Goal: Information Seeking & Learning: Learn about a topic

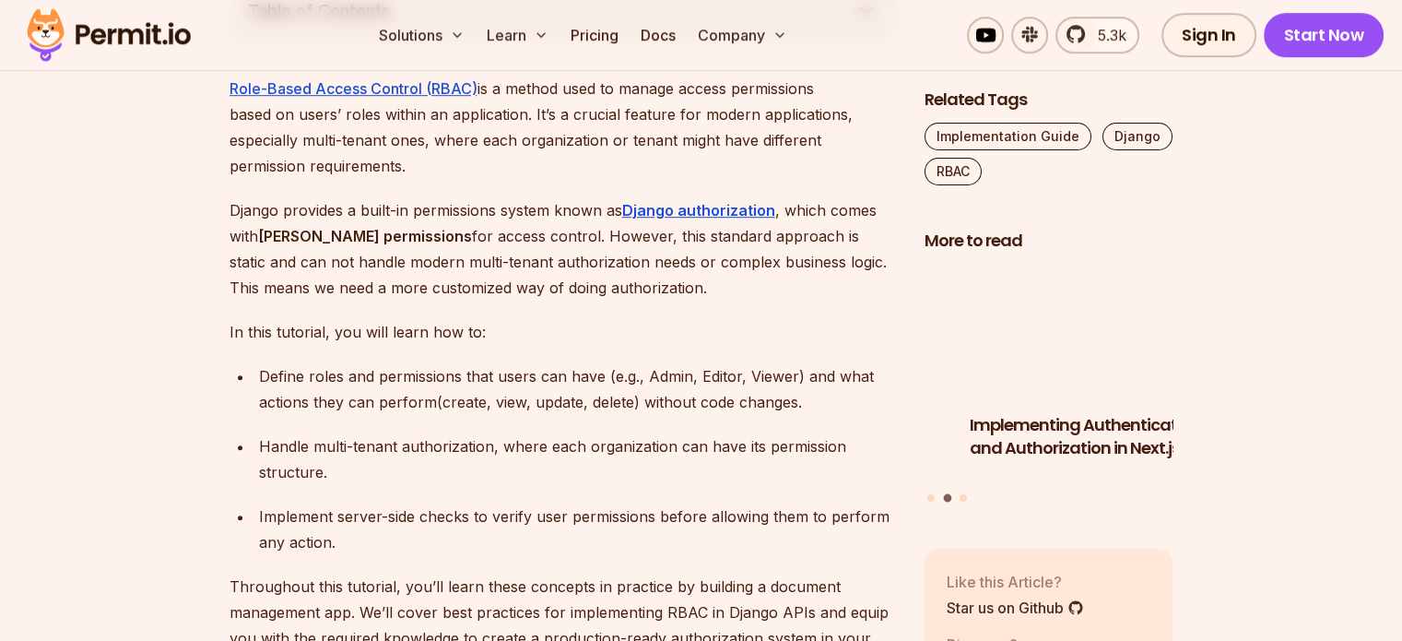
scroll to position [1116, 0]
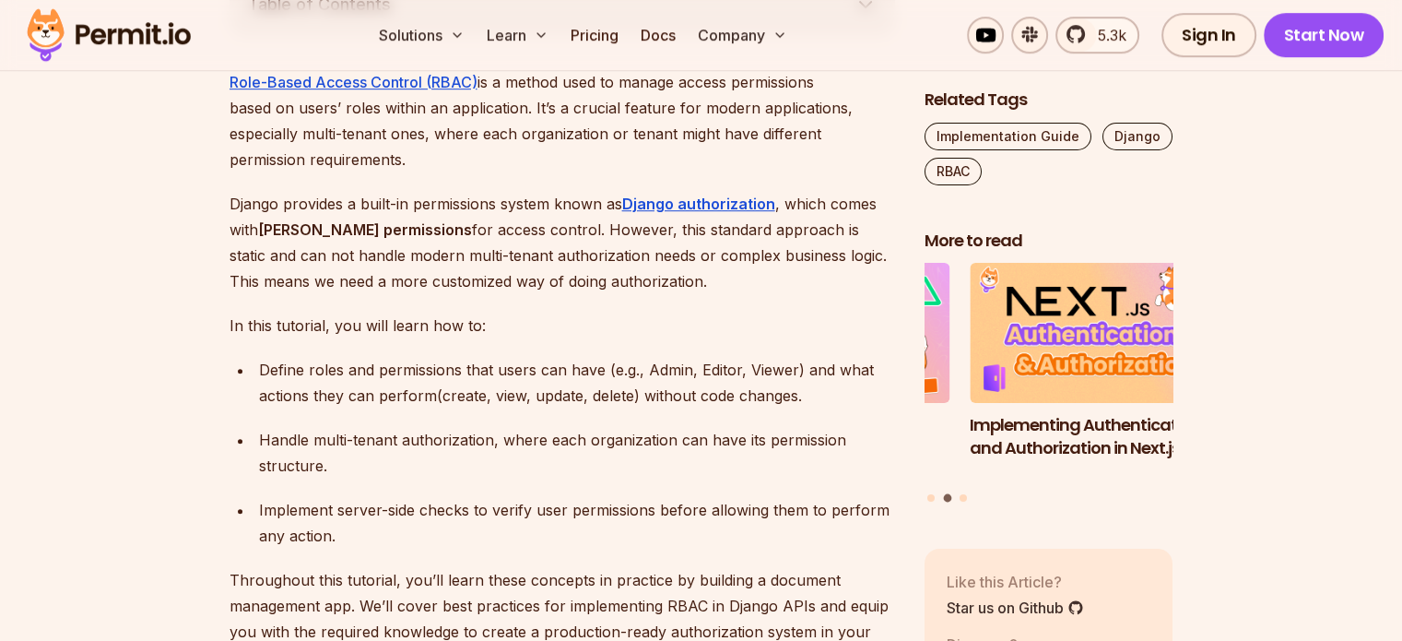
click at [325, 511] on div "Implement server-side checks to verify user permissions before allowing them to…" at bounding box center [577, 523] width 636 height 52
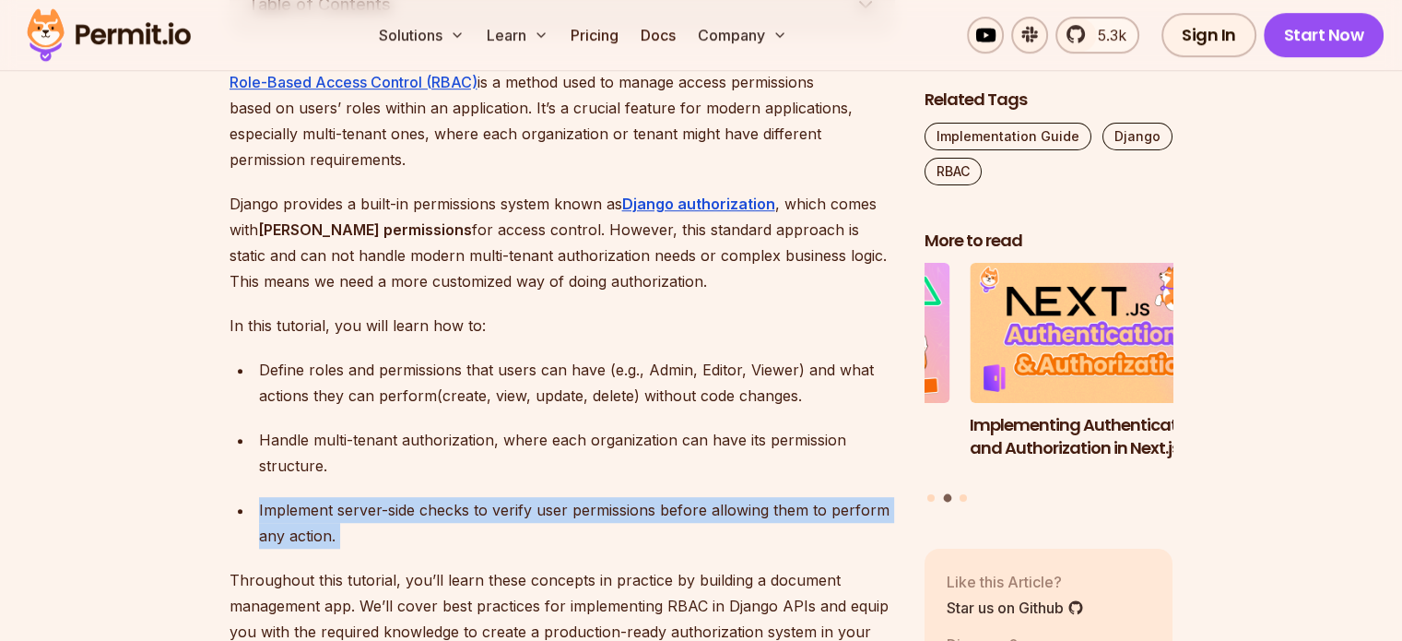
drag, startPoint x: 325, startPoint y: 511, endPoint x: 314, endPoint y: 495, distance: 18.7
click at [314, 497] on div "Implement server-side checks to verify user permissions before allowing them to…" at bounding box center [577, 523] width 636 height 52
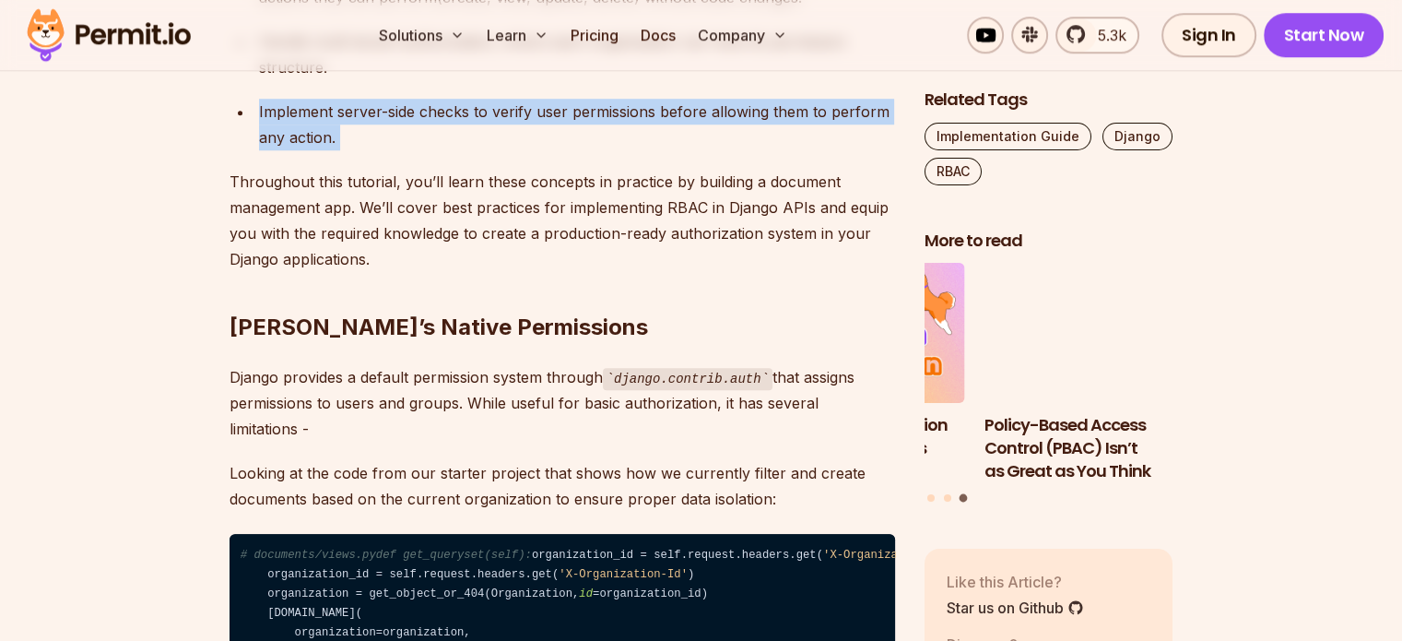
scroll to position [1516, 0]
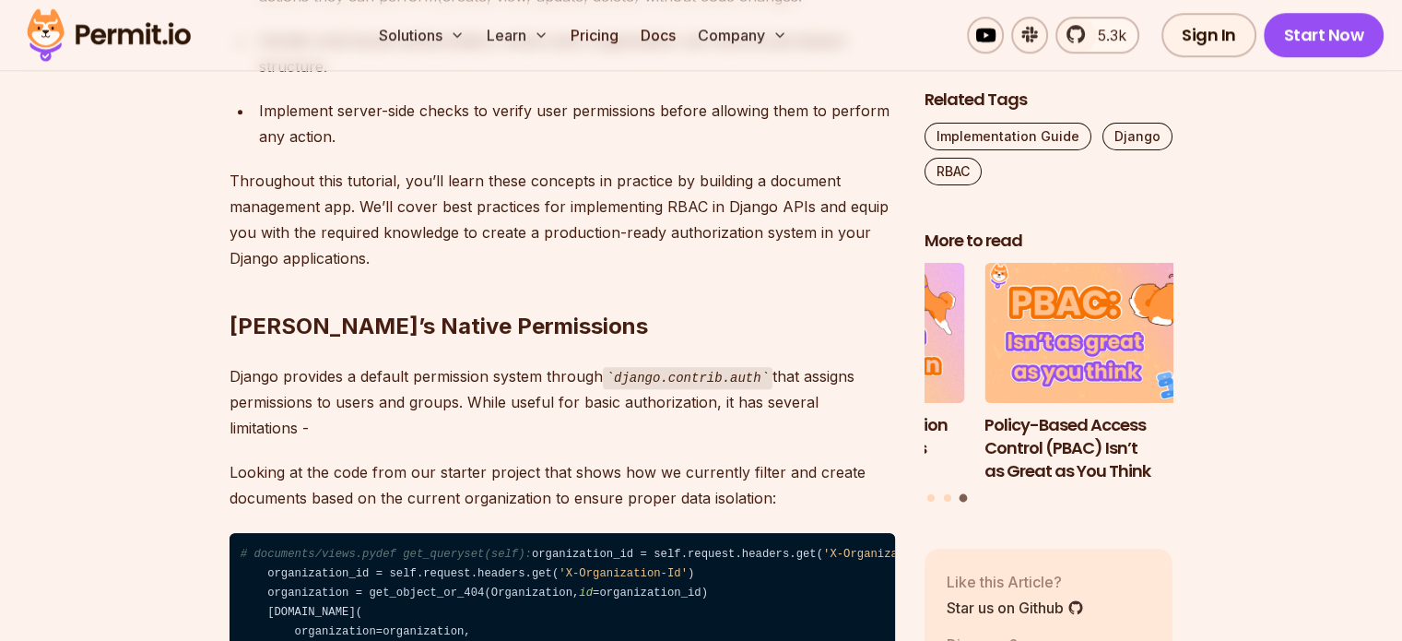
click at [277, 459] on p "Looking at the code from our starter project that shows how we currently filter…" at bounding box center [563, 485] width 666 height 52
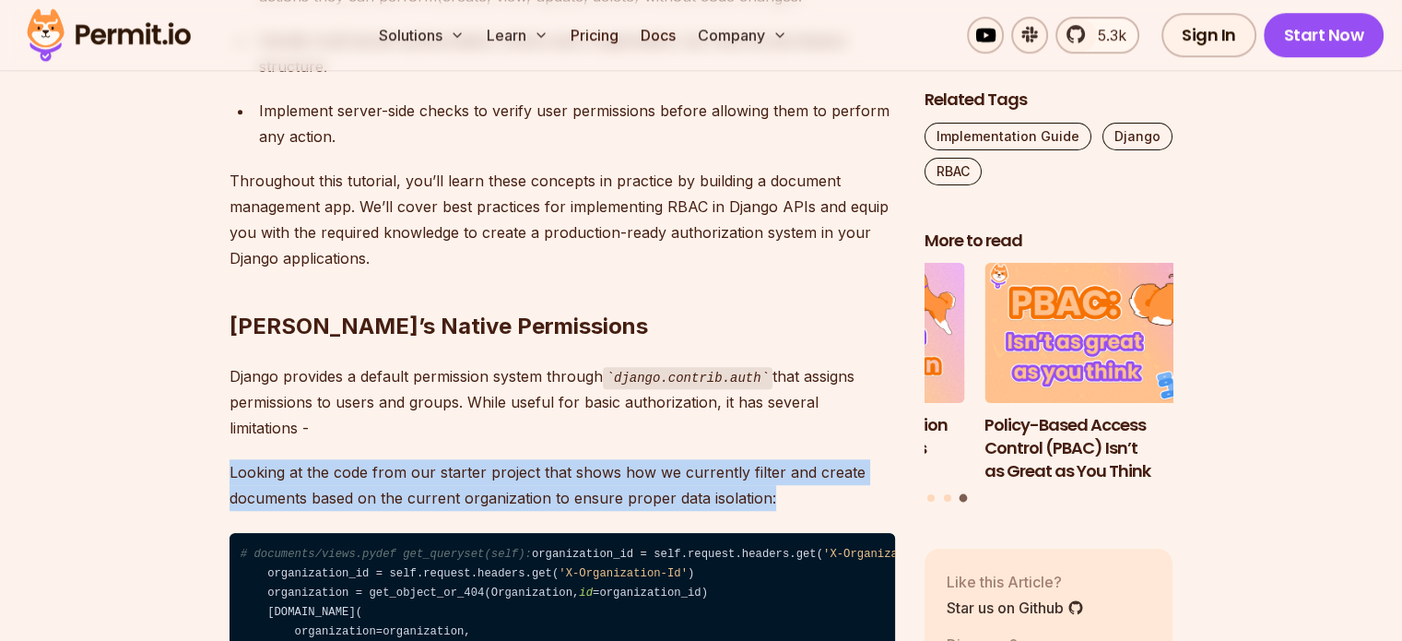
click at [277, 459] on p "Looking at the code from our starter project that shows how we currently filter…" at bounding box center [563, 485] width 666 height 52
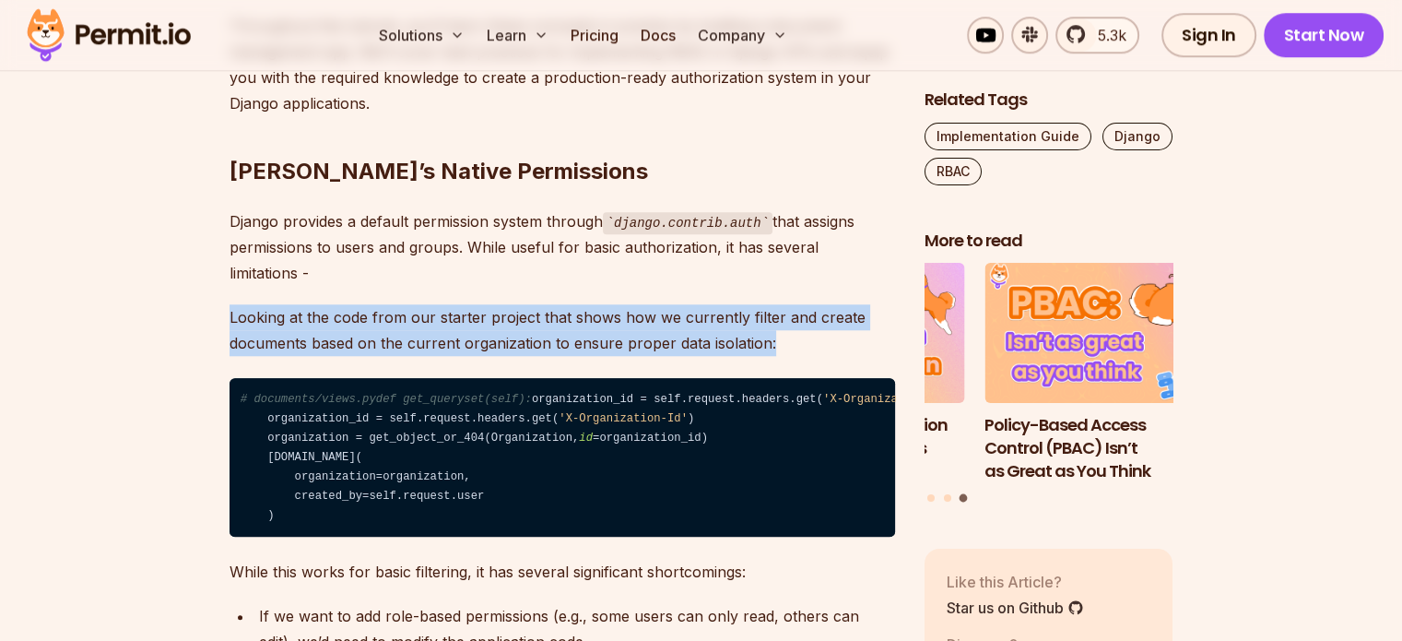
scroll to position [1674, 0]
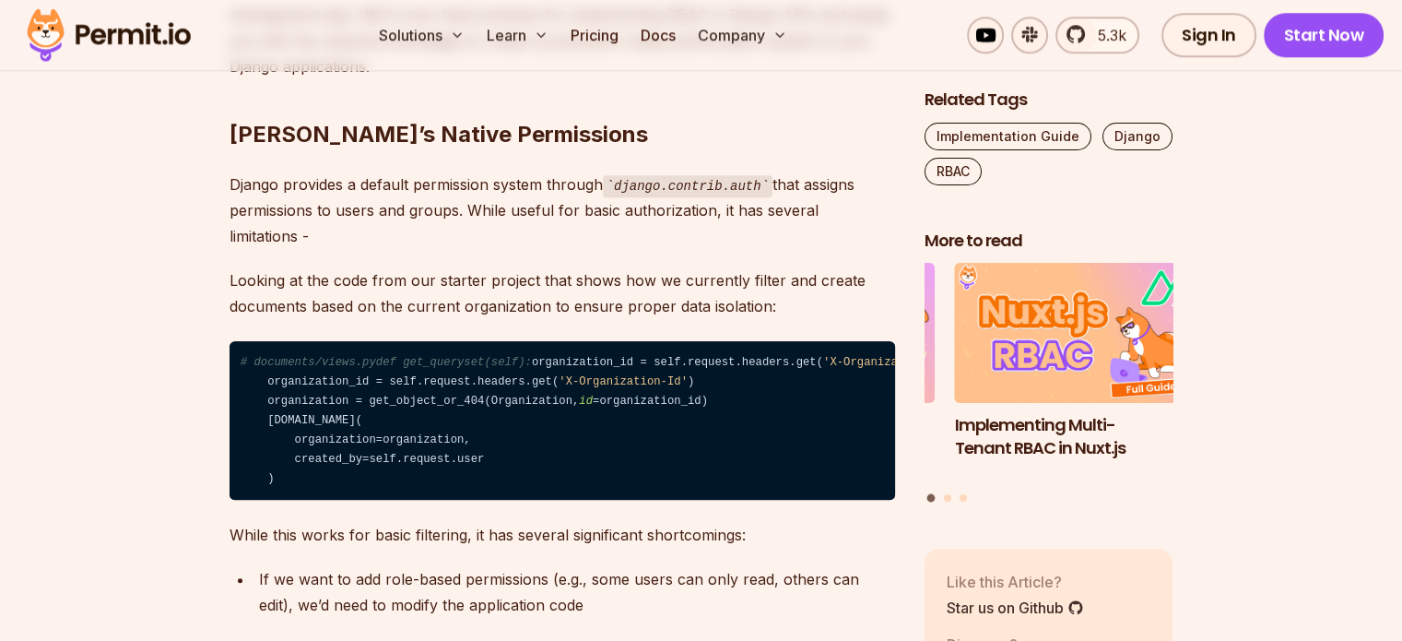
click at [760, 281] on p "Looking at the code from our starter project that shows how we currently filter…" at bounding box center [563, 293] width 666 height 52
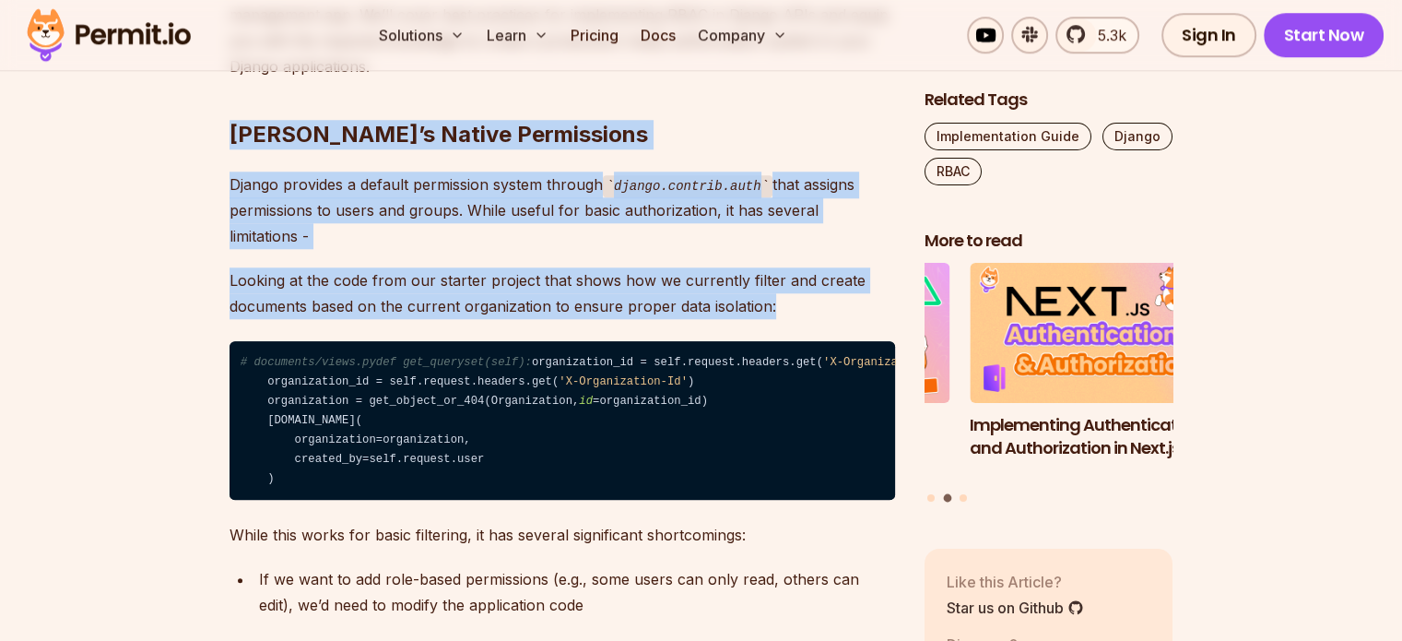
drag, startPoint x: 760, startPoint y: 281, endPoint x: 369, endPoint y: 112, distance: 425.7
click at [369, 112] on h2 "[PERSON_NAME]’s Native Permissions" at bounding box center [563, 97] width 666 height 103
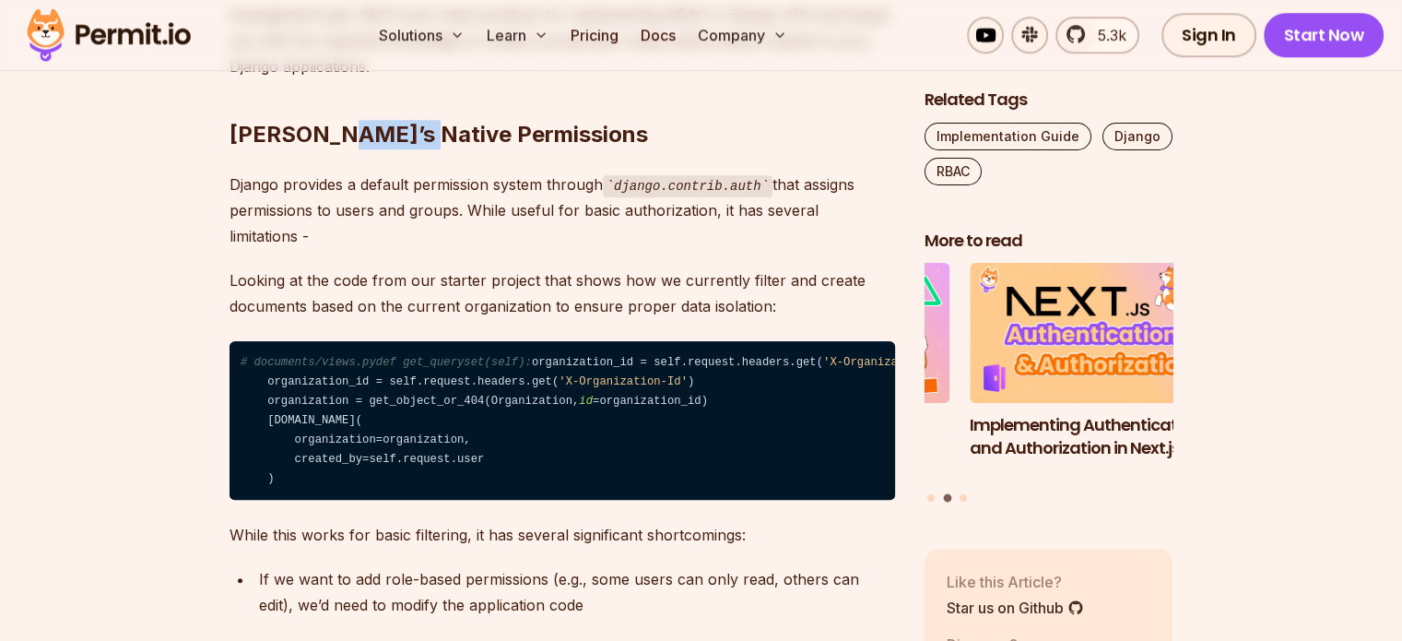
click at [369, 112] on h2 "[PERSON_NAME]’s Native Permissions" at bounding box center [563, 97] width 666 height 103
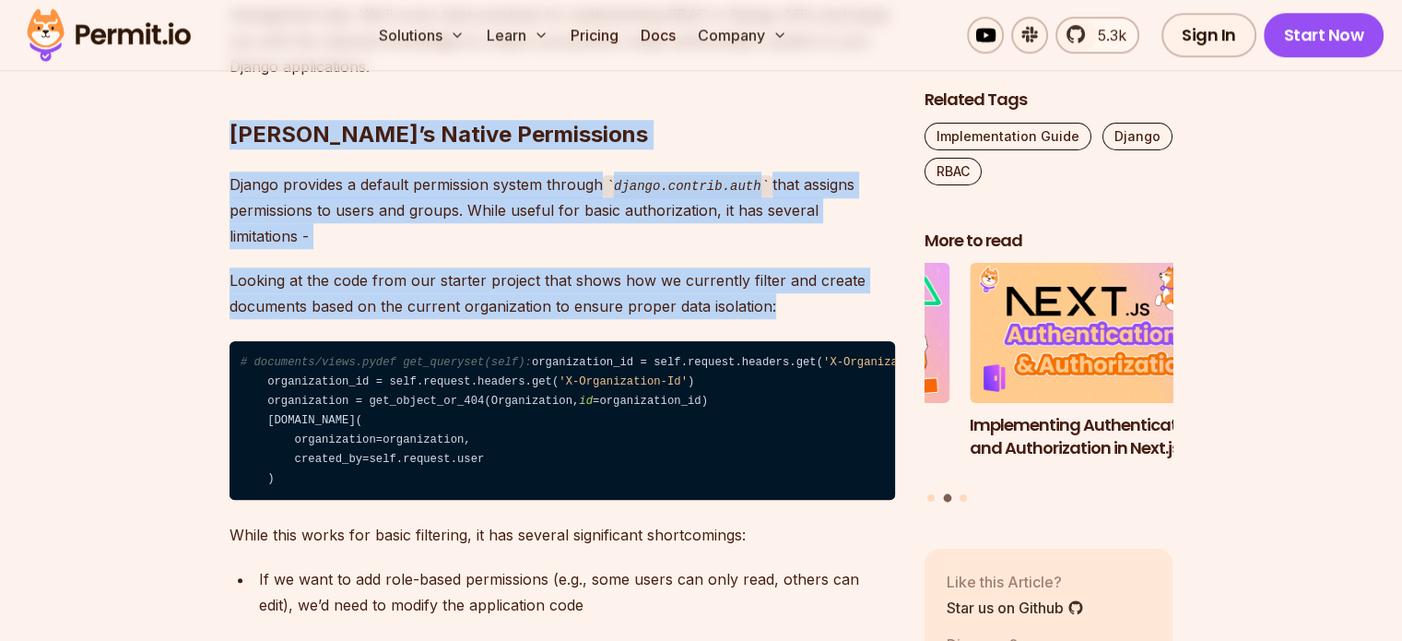
drag, startPoint x: 369, startPoint y: 112, endPoint x: 745, endPoint y: 273, distance: 408.9
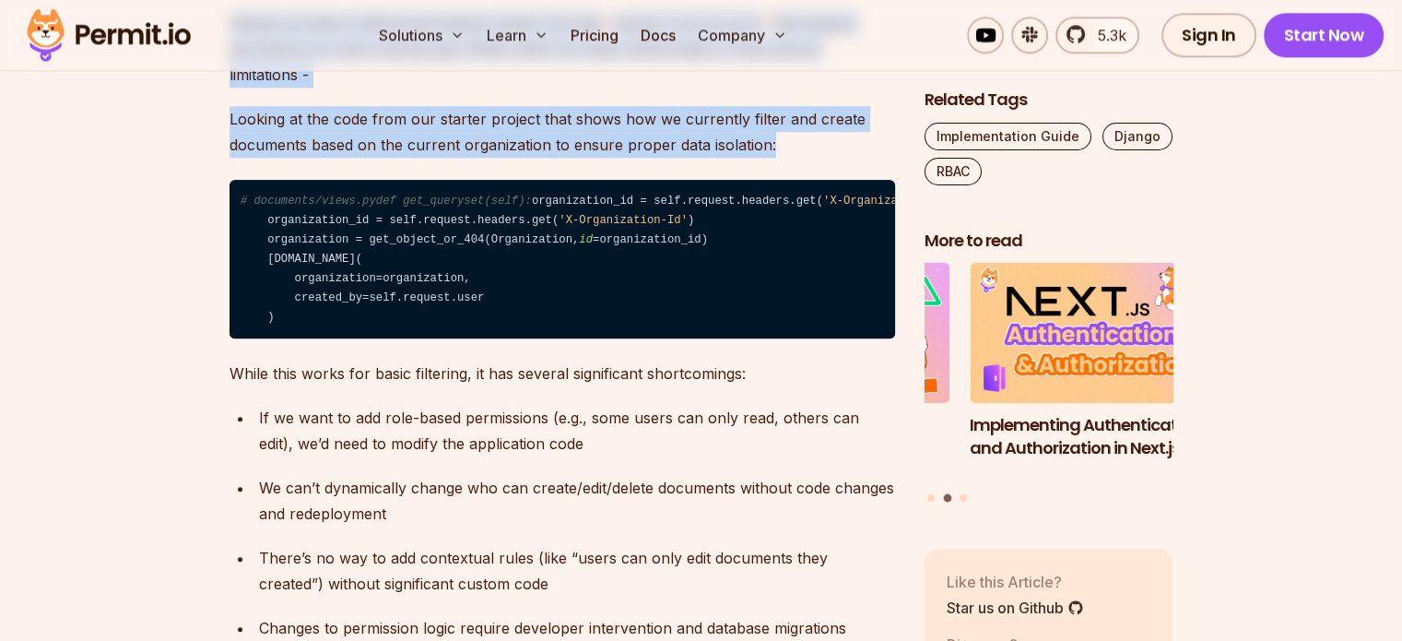
scroll to position [1870, 0]
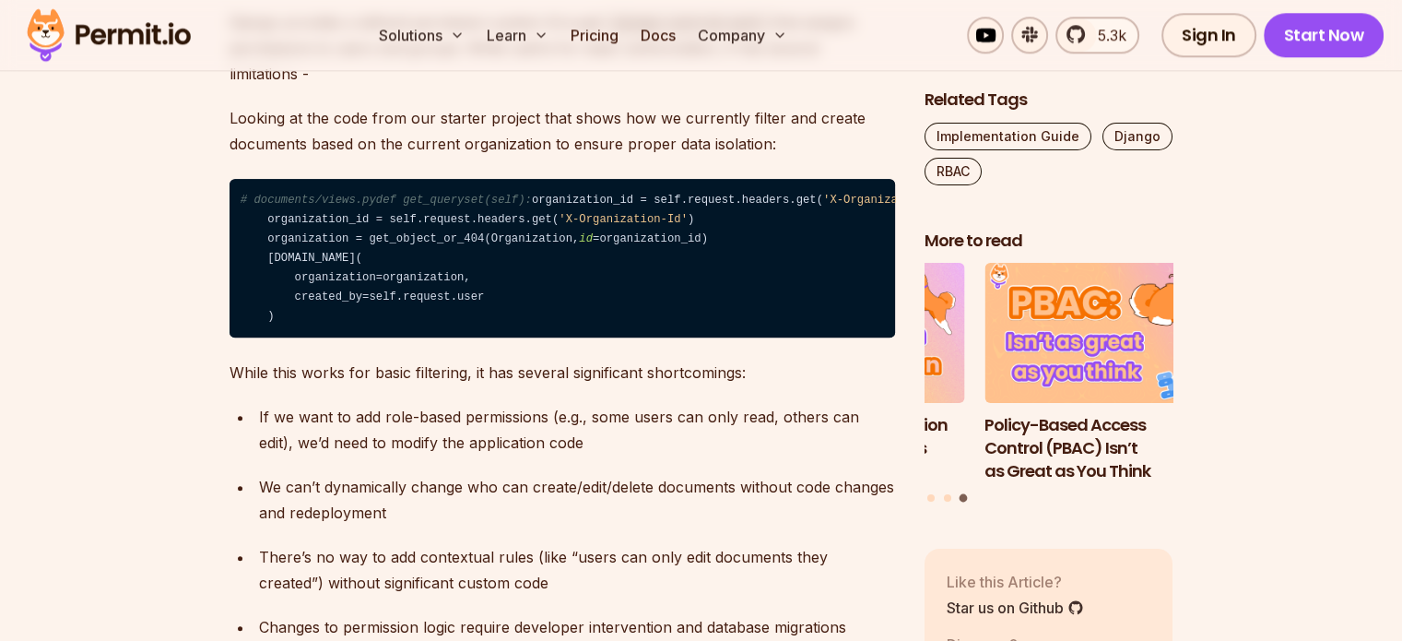
click at [265, 385] on p "While this works for basic filtering, it has several significant shortcomings:" at bounding box center [563, 373] width 666 height 26
drag, startPoint x: 265, startPoint y: 448, endPoint x: 230, endPoint y: 431, distance: 39.2
click at [230, 385] on p "While this works for basic filtering, it has several significant shortcomings:" at bounding box center [563, 373] width 666 height 26
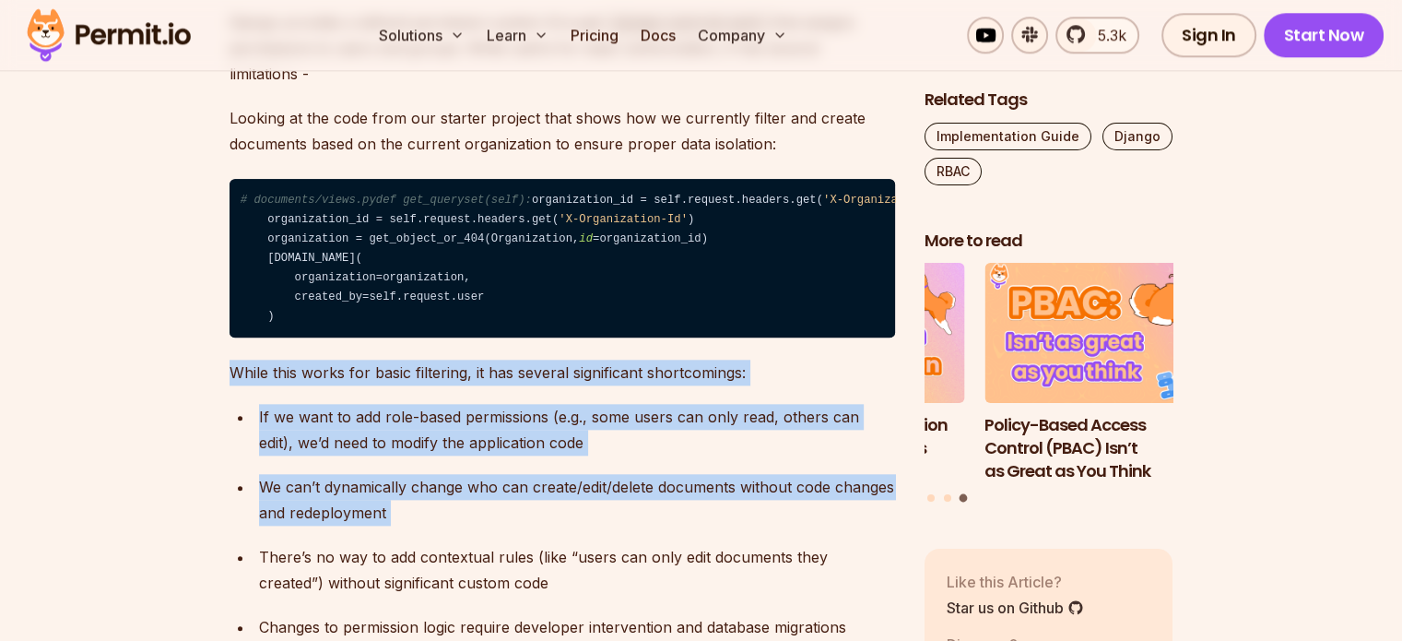
drag, startPoint x: 230, startPoint y: 431, endPoint x: 396, endPoint y: 582, distance: 225.2
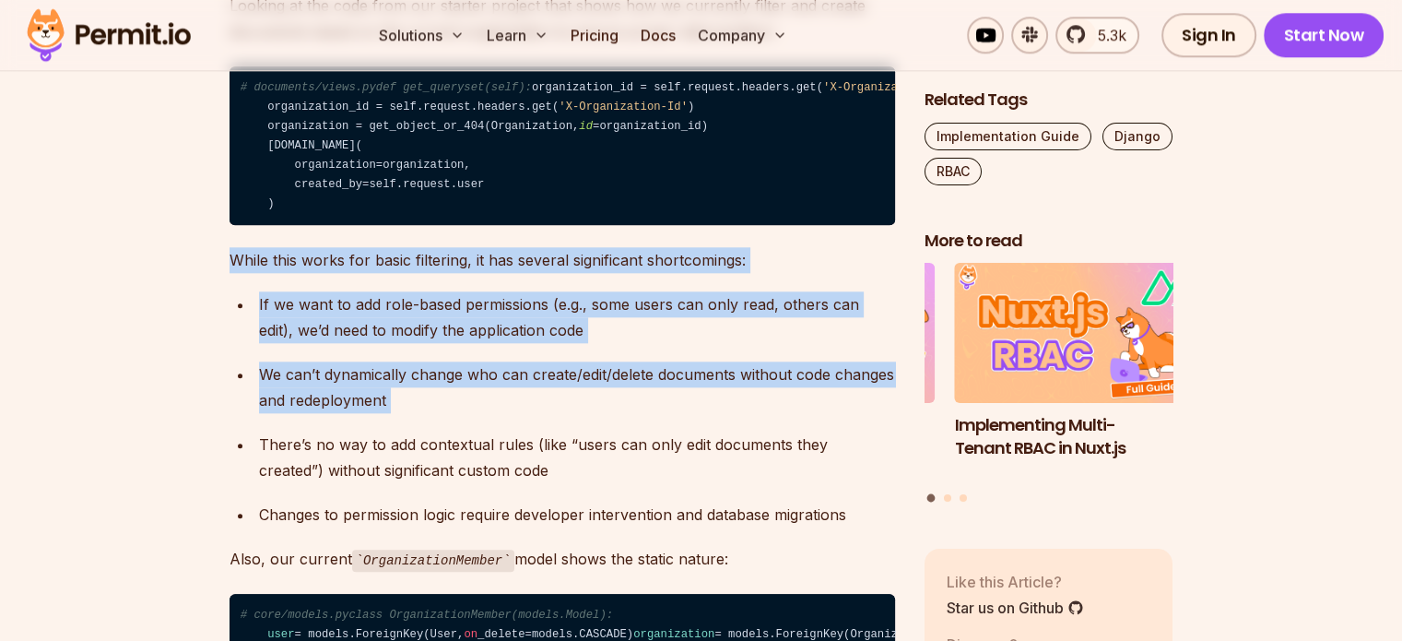
scroll to position [1988, 0]
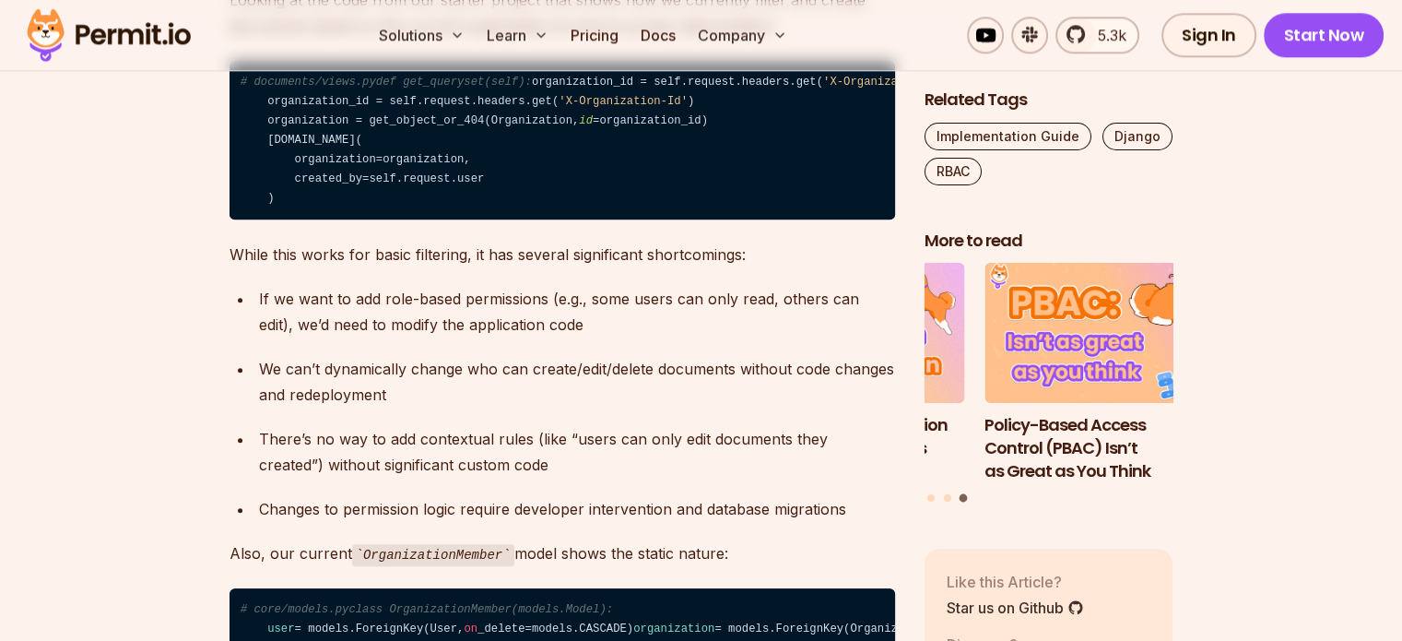
click at [429, 478] on div "There’s no way to add contextual rules (like “users can only edit documents the…" at bounding box center [577, 452] width 636 height 52
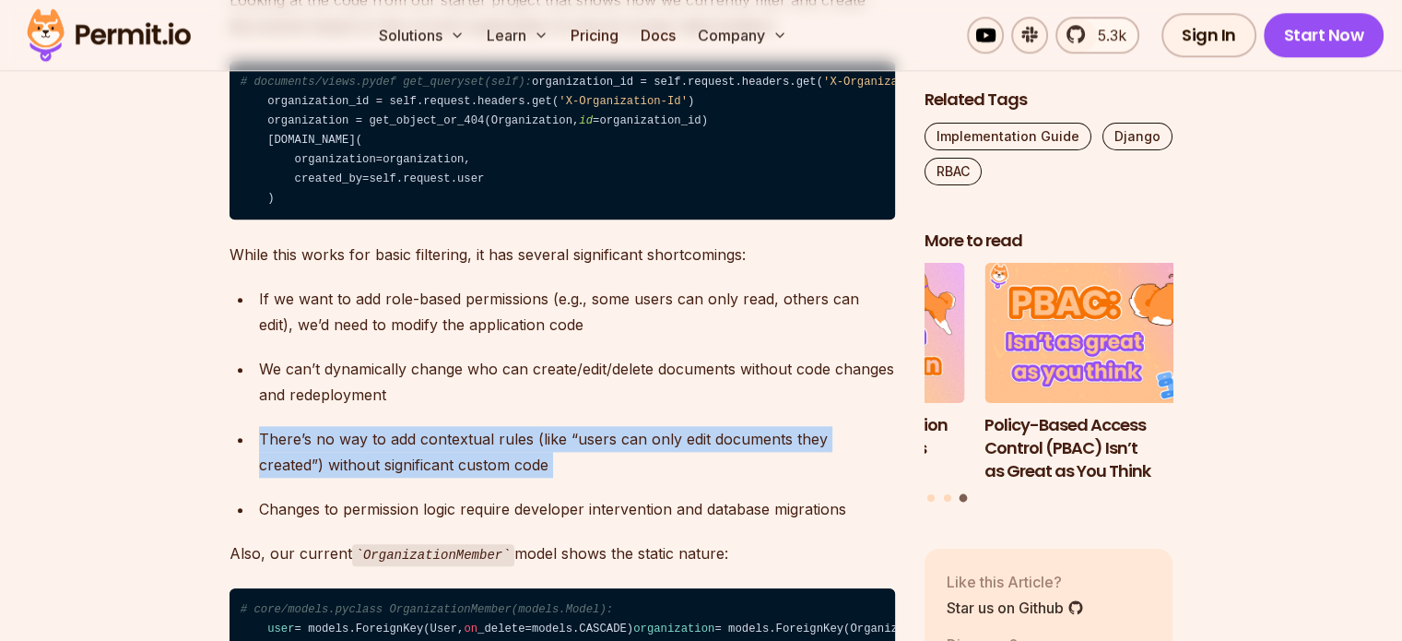
click at [429, 478] on div "There’s no way to add contextual rules (like “users can only edit documents the…" at bounding box center [577, 452] width 636 height 52
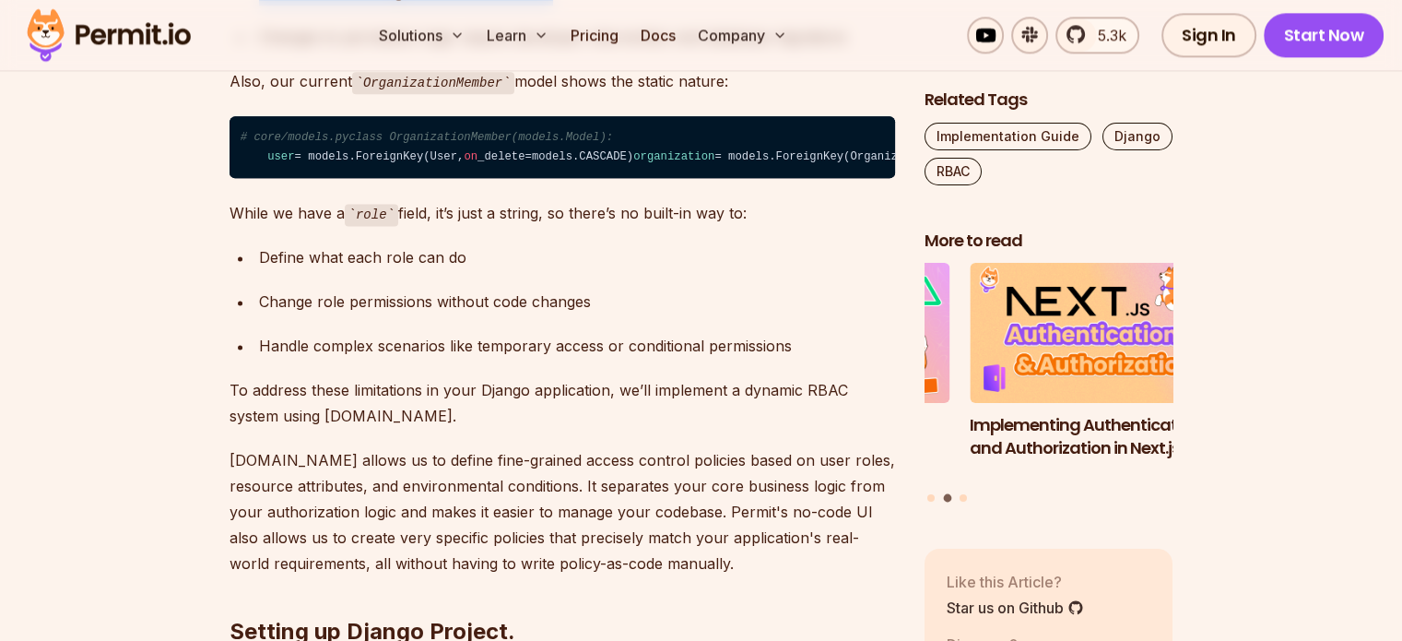
scroll to position [2465, 0]
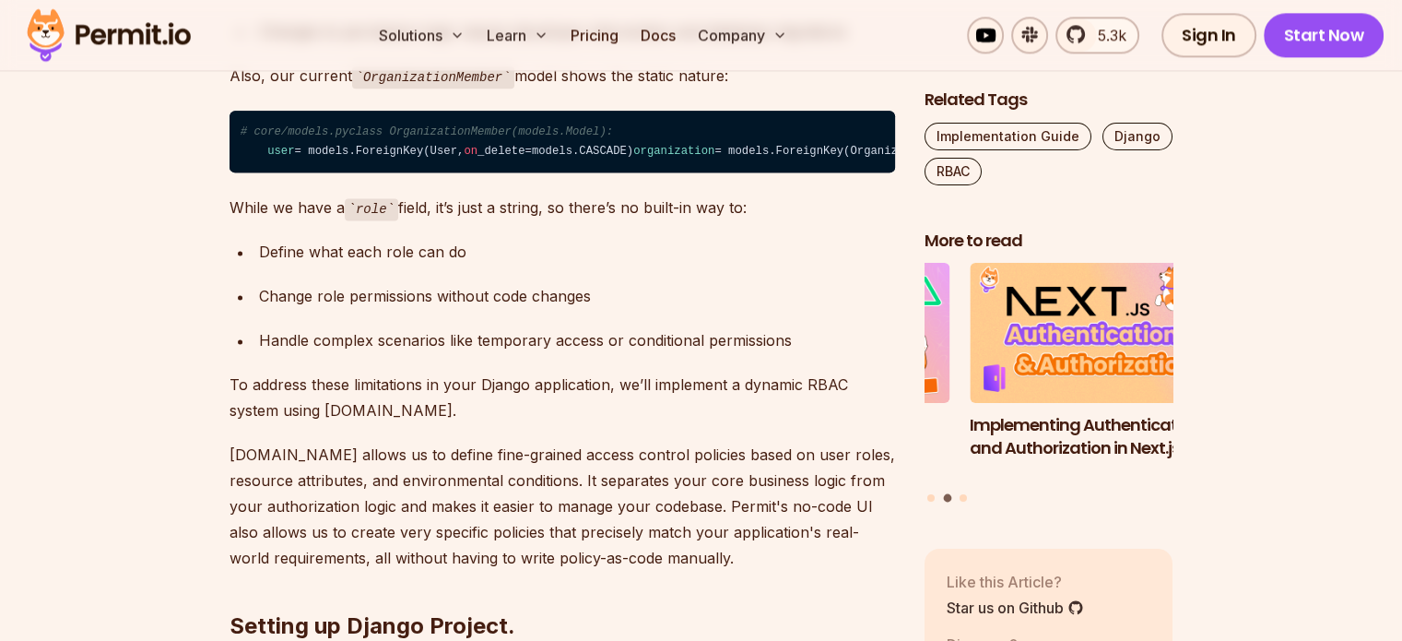
click at [369, 423] on p "To address these limitations in your Django application, we’ll implement a dyna…" at bounding box center [563, 398] width 666 height 52
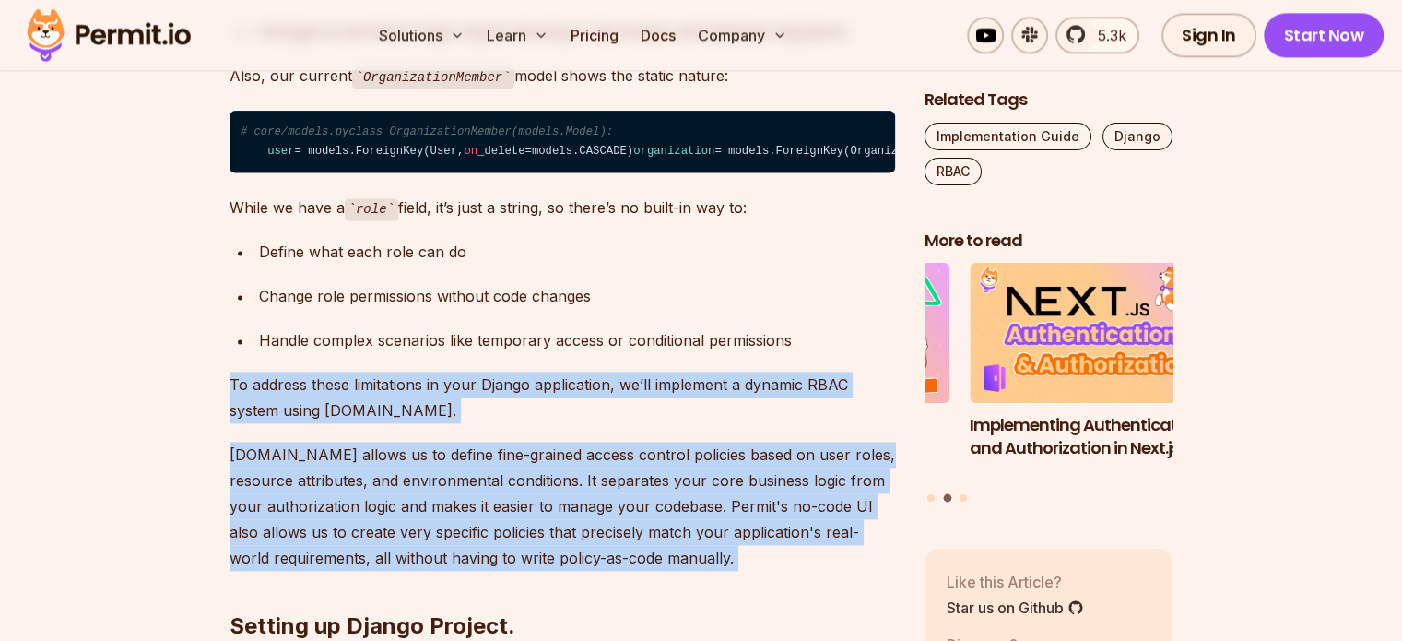
drag, startPoint x: 369, startPoint y: 497, endPoint x: 384, endPoint y: 566, distance: 70.7
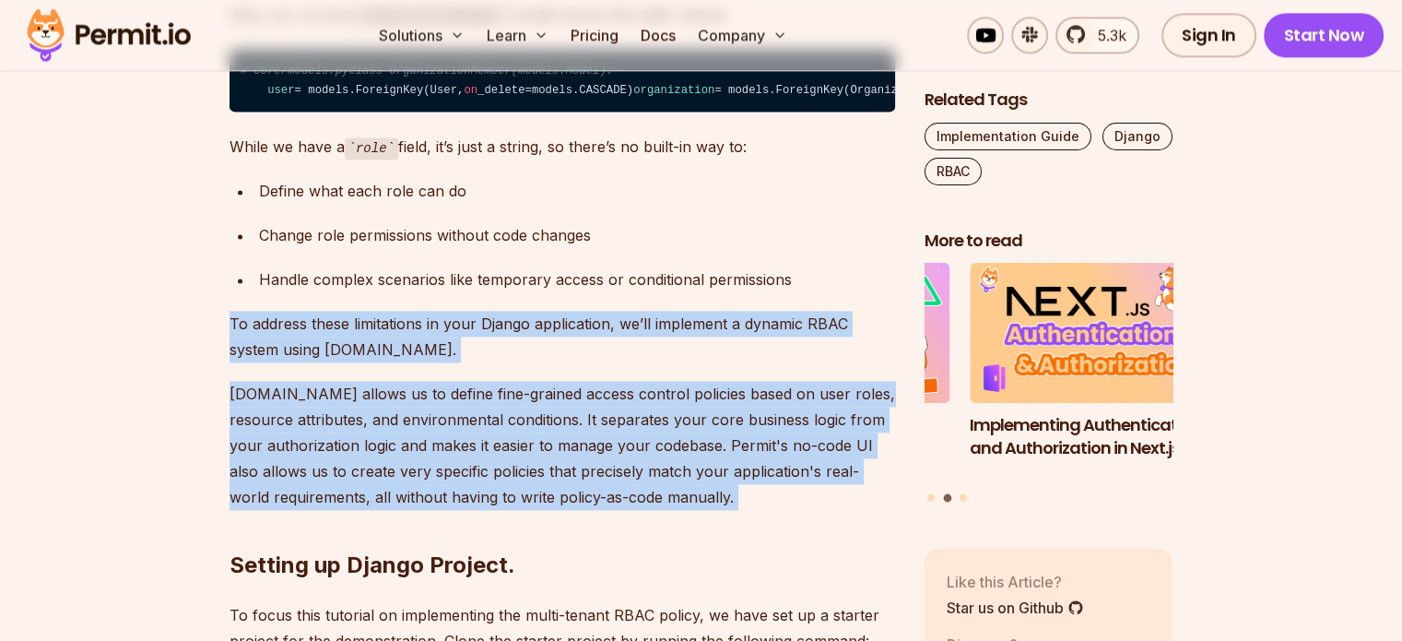
scroll to position [2551, 0]
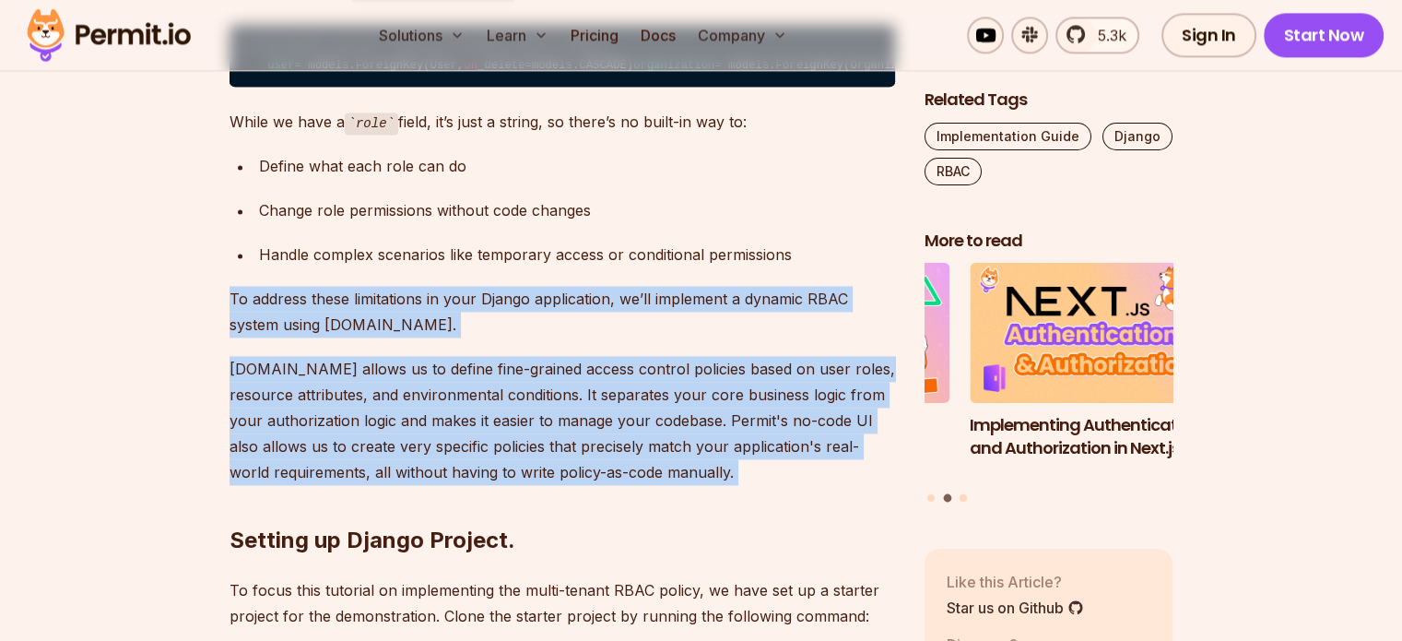
click at [384, 485] on p "[DOMAIN_NAME] allows us to define fine-grained access control policies based on…" at bounding box center [563, 420] width 666 height 129
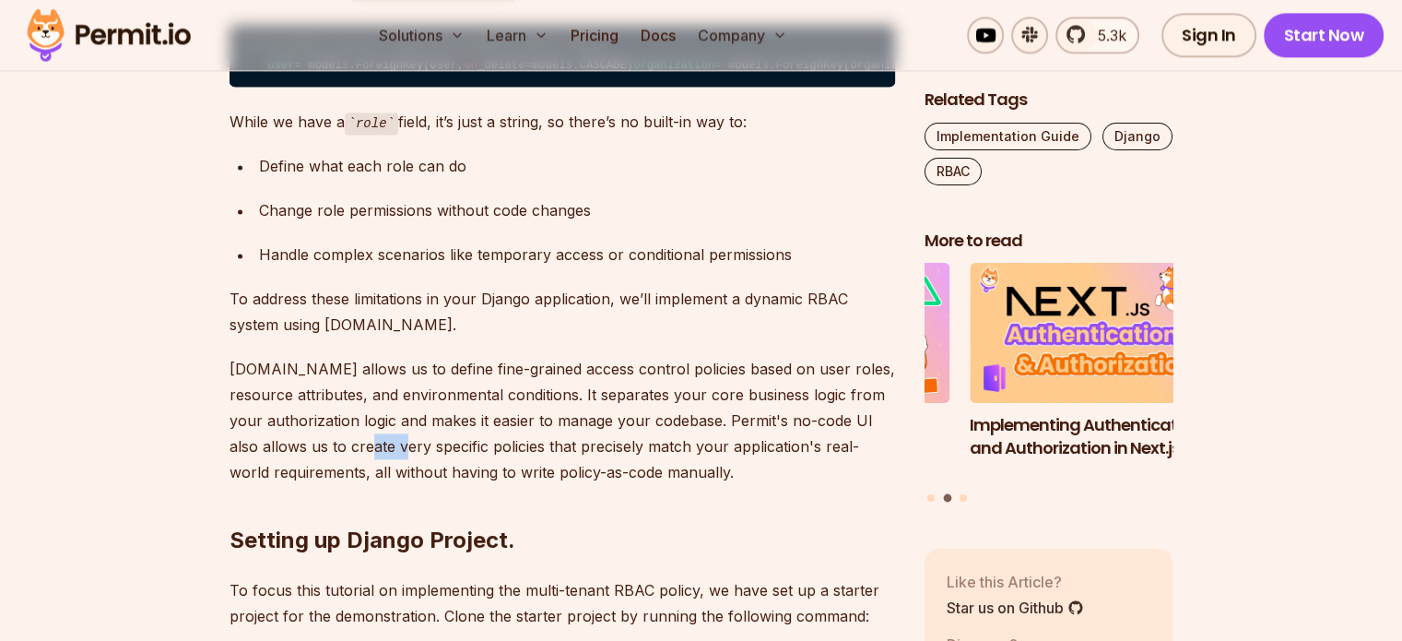
click at [384, 485] on p "[DOMAIN_NAME] allows us to define fine-grained access control policies based on…" at bounding box center [563, 420] width 666 height 129
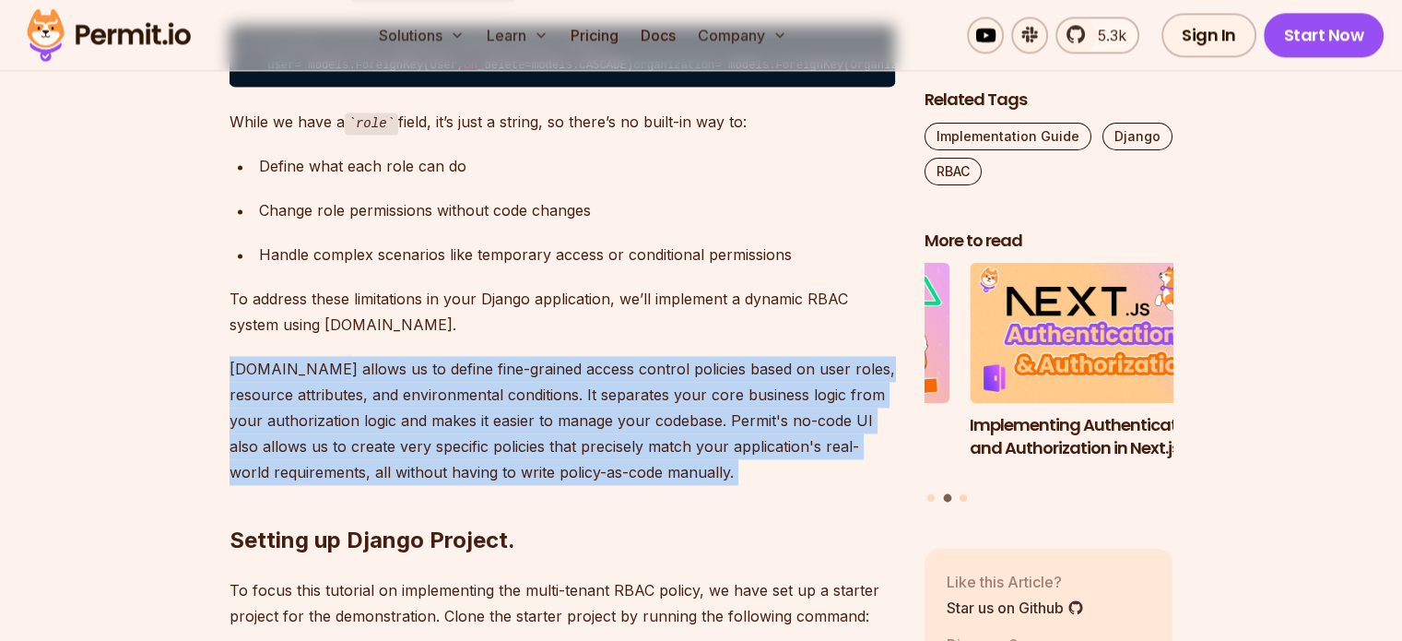
click at [384, 485] on p "[DOMAIN_NAME] allows us to define fine-grained access control policies based on…" at bounding box center [563, 420] width 666 height 129
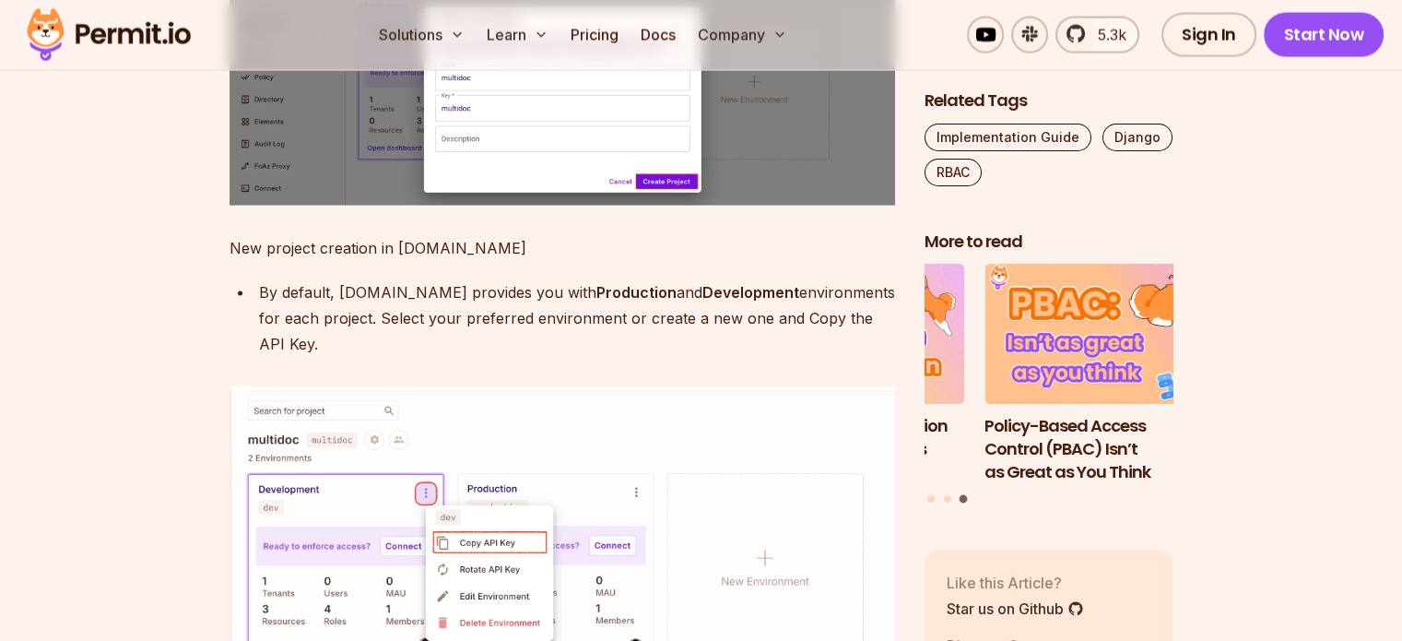
scroll to position [3731, 0]
click at [315, 356] on div "By default, [DOMAIN_NAME] provides you with Production and Development environm…" at bounding box center [577, 316] width 636 height 77
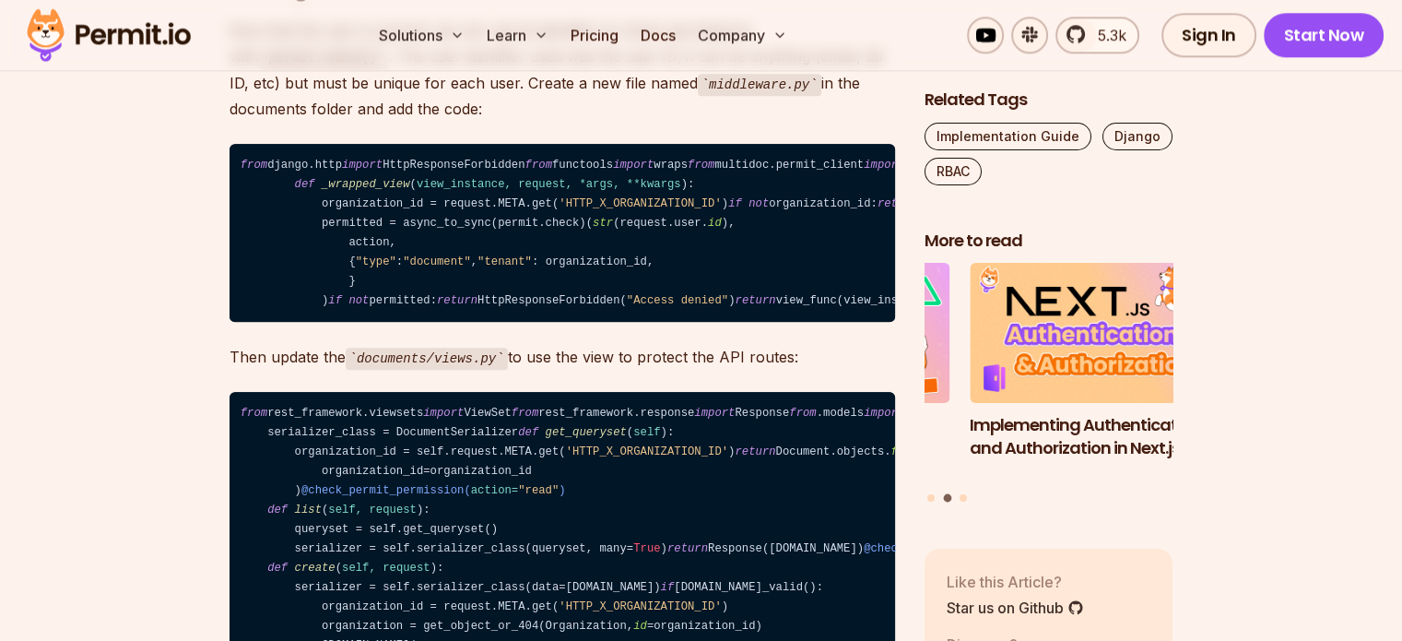
scroll to position [8919, 0]
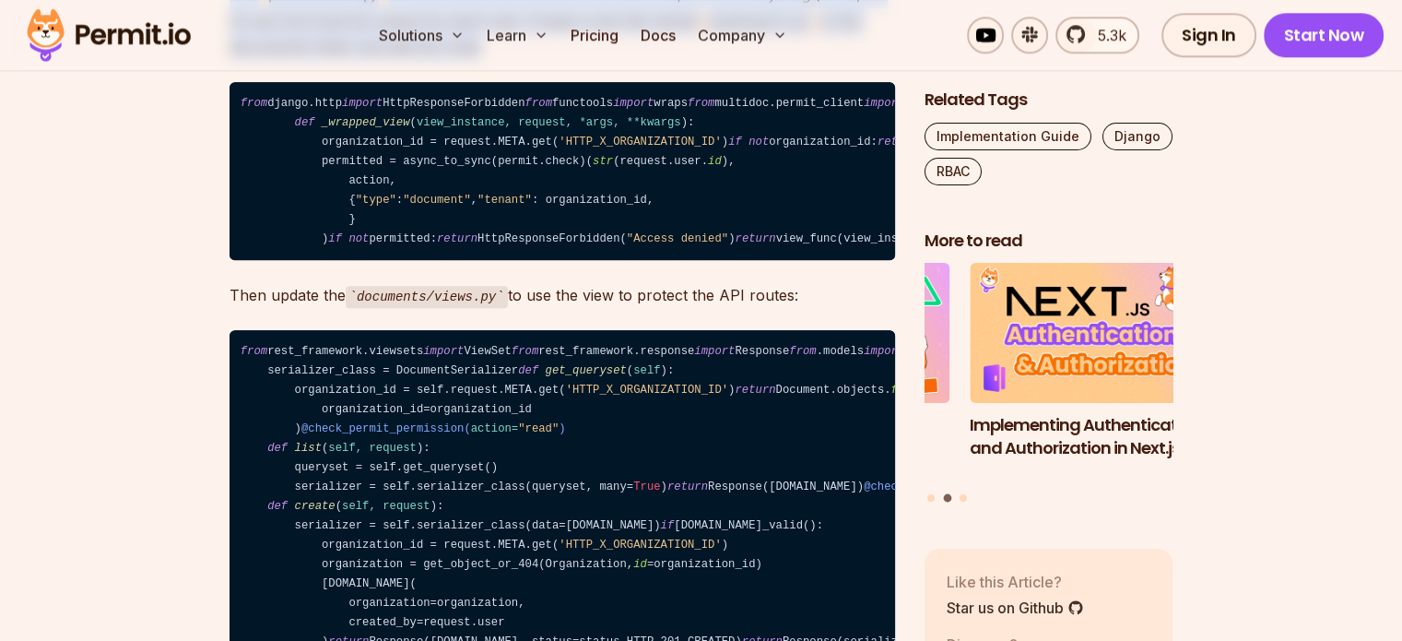
drag, startPoint x: 289, startPoint y: 430, endPoint x: 422, endPoint y: 499, distance: 149.7
click at [422, 60] on p "Now that the user is synced, we can use its identifier to check permissions wit…" at bounding box center [563, 8] width 666 height 104
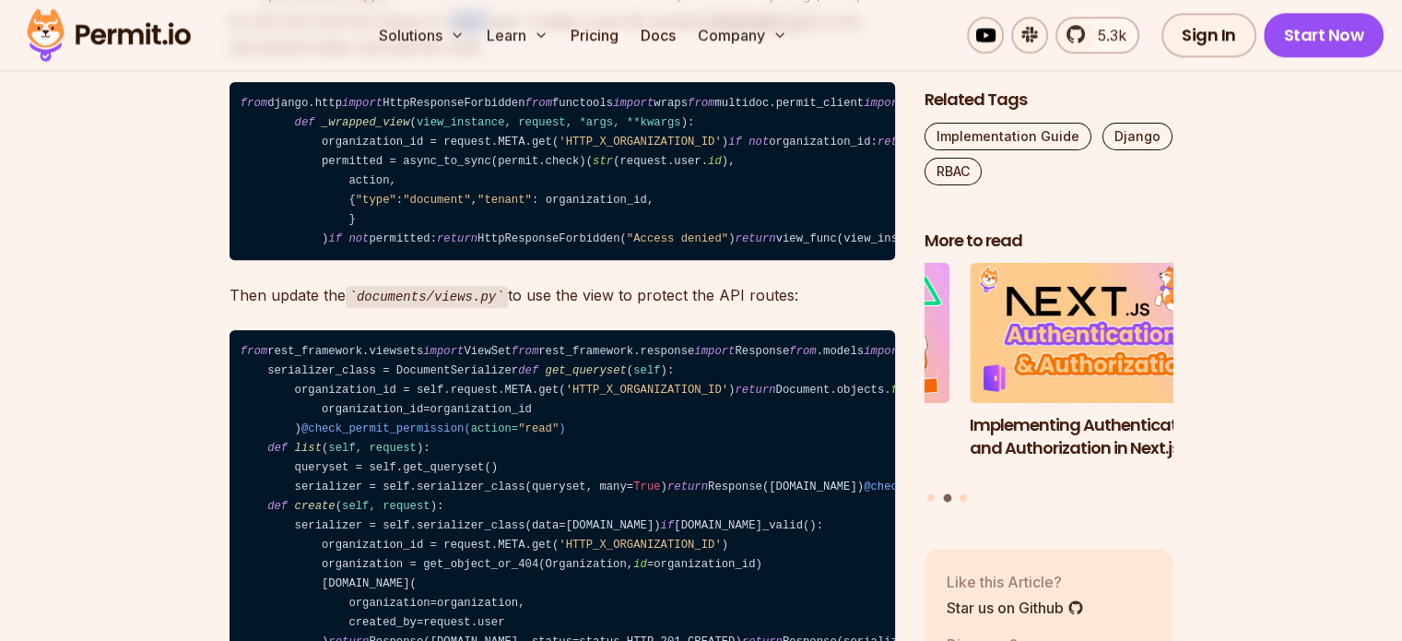
click at [422, 60] on p "Now that the user is synced, we can use its identifier to check permissions wit…" at bounding box center [563, 8] width 666 height 104
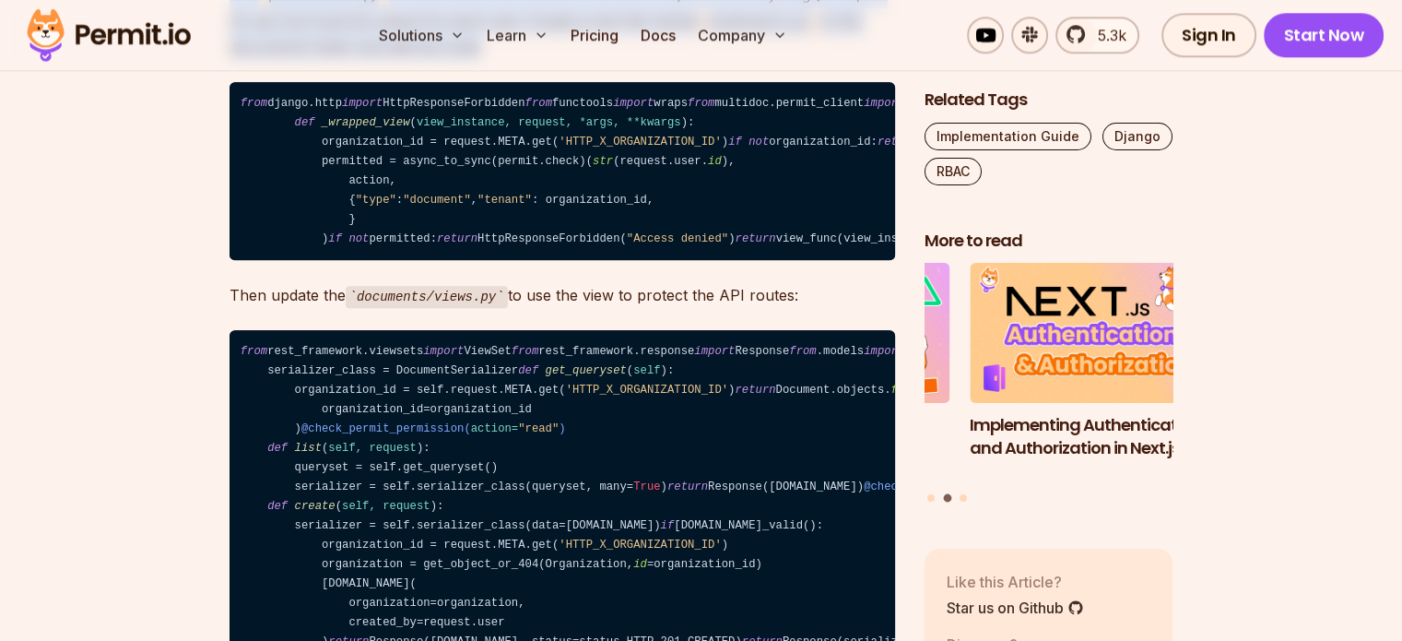
drag, startPoint x: 422, startPoint y: 499, endPoint x: 266, endPoint y: 396, distance: 186.4
drag, startPoint x: 266, startPoint y: 396, endPoint x: 490, endPoint y: 523, distance: 257.2
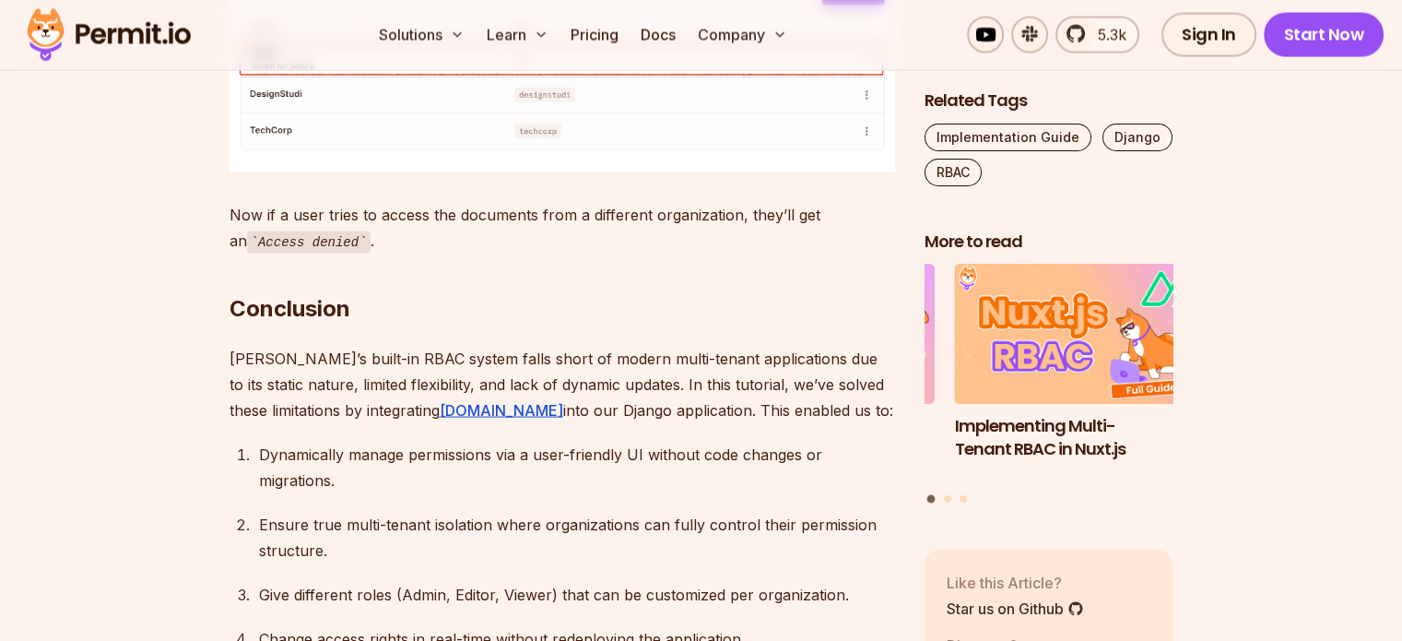
scroll to position [10646, 0]
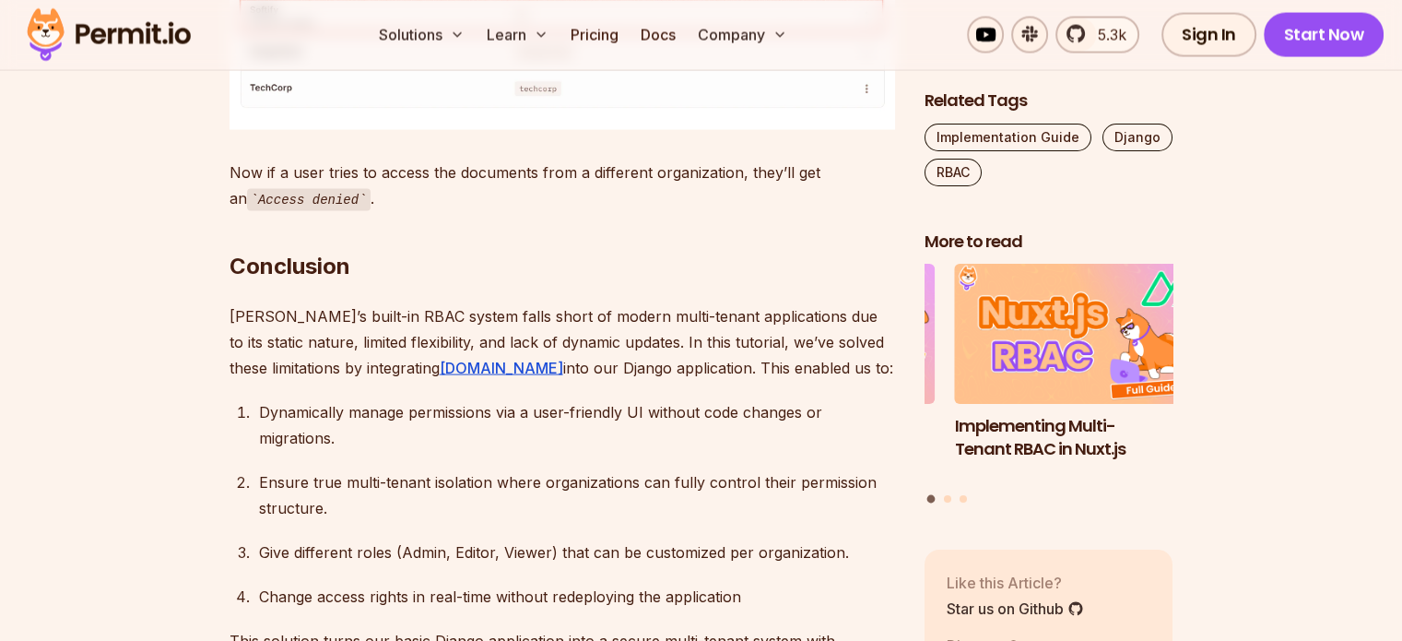
drag, startPoint x: 433, startPoint y: 431, endPoint x: 247, endPoint y: 383, distance: 192.5
drag, startPoint x: 247, startPoint y: 383, endPoint x: 545, endPoint y: 427, distance: 301.0
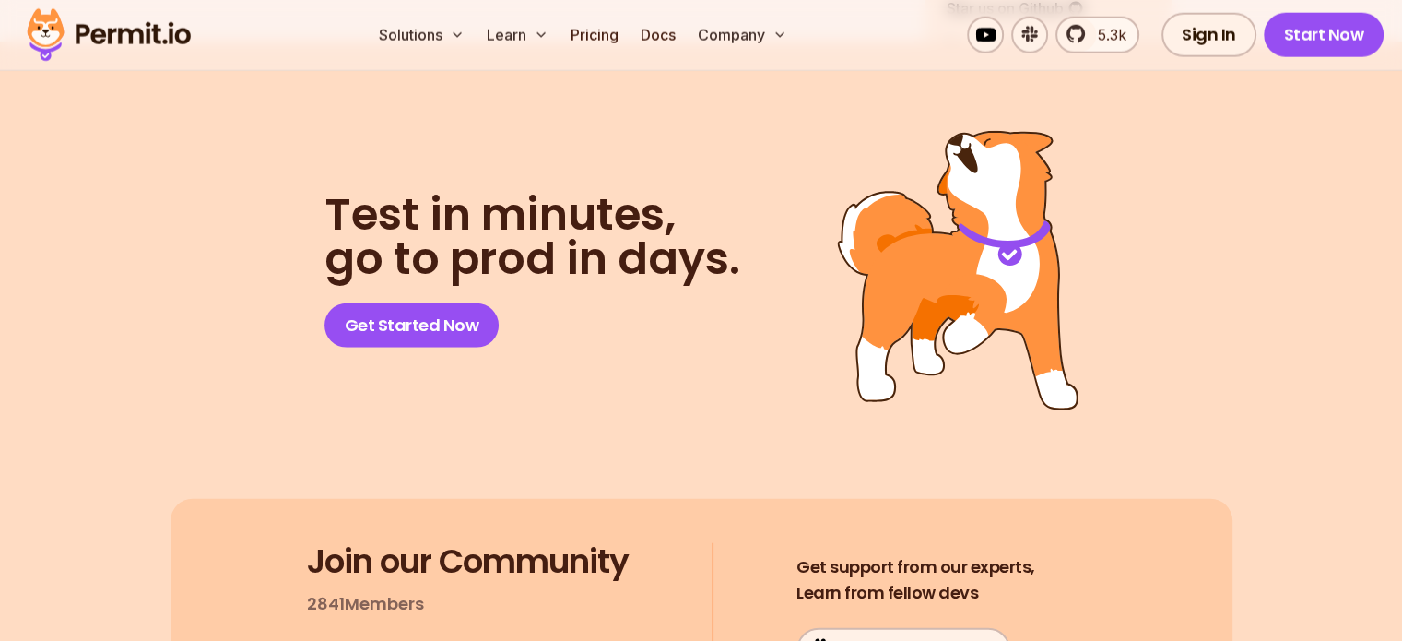
scroll to position [11667, 0]
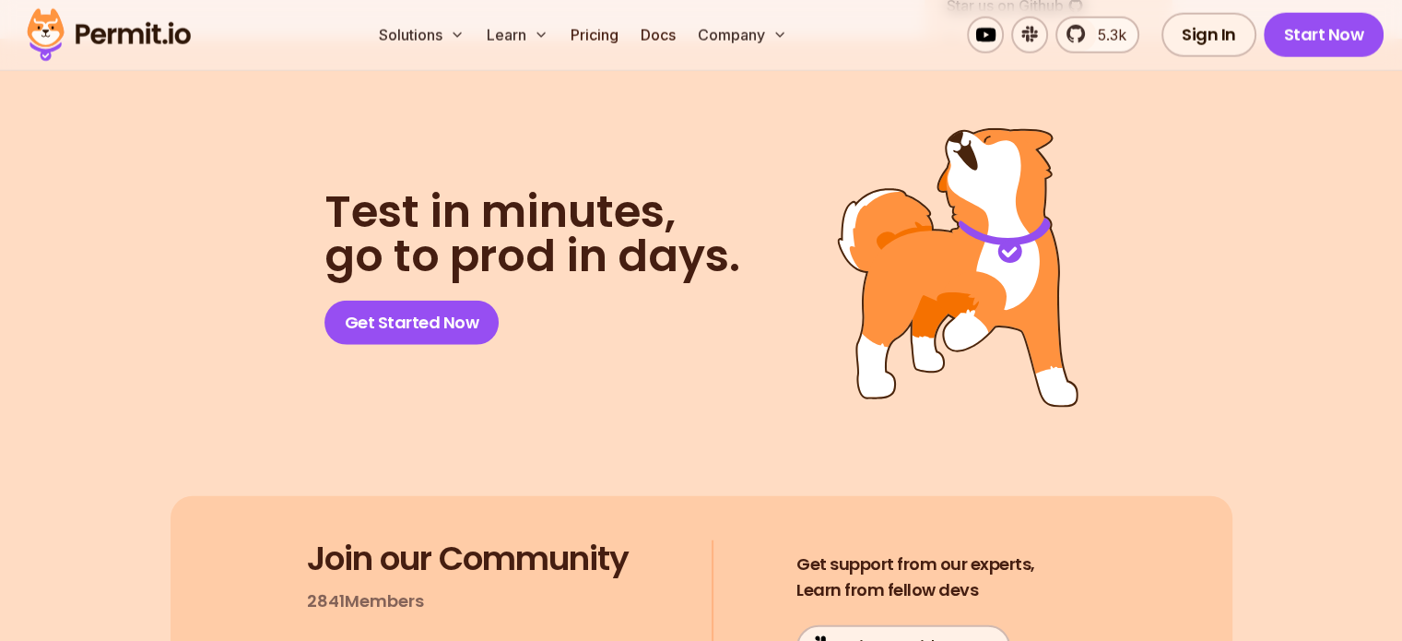
drag, startPoint x: 417, startPoint y: 401, endPoint x: 575, endPoint y: 600, distance: 254.5
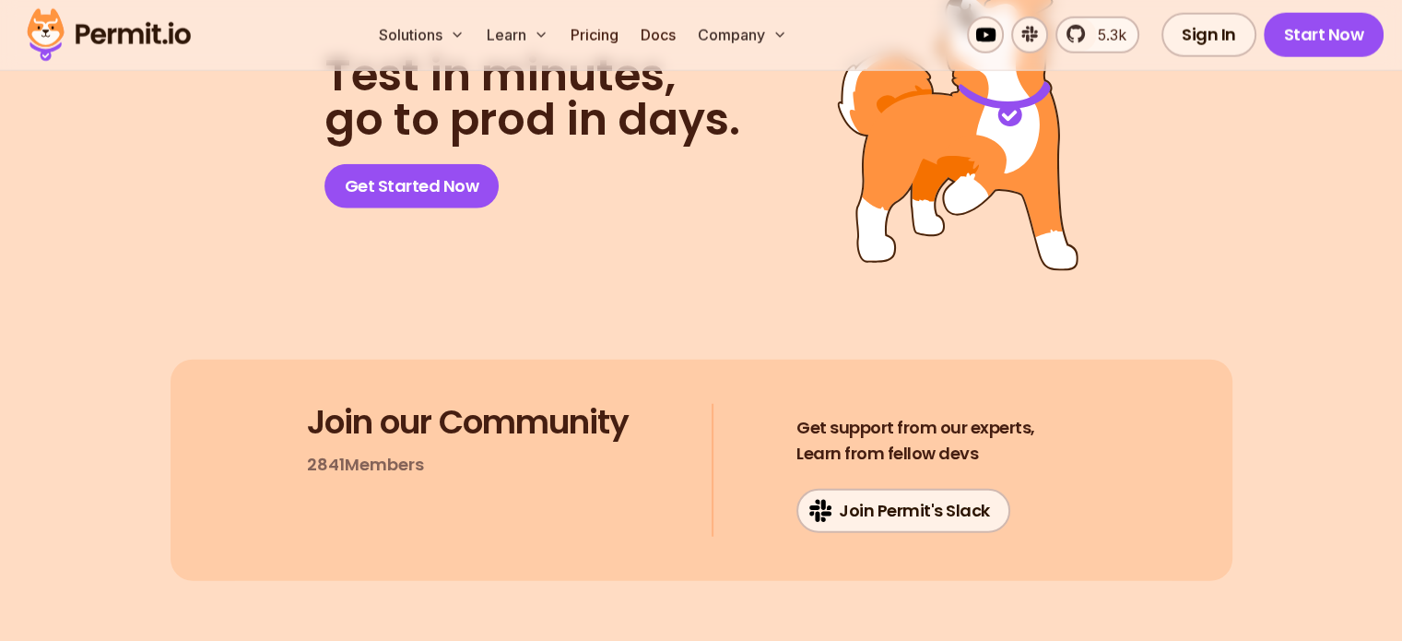
scroll to position [11814, 0]
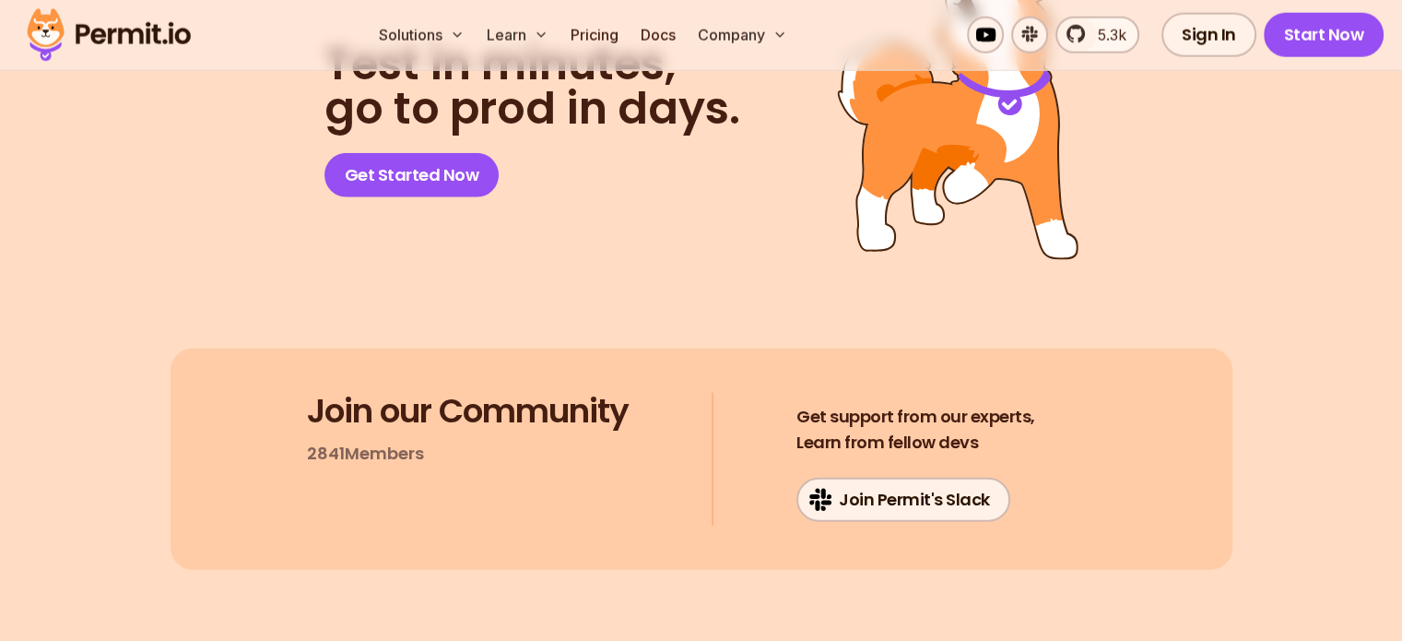
drag, startPoint x: 281, startPoint y: 495, endPoint x: 325, endPoint y: 581, distance: 96.1
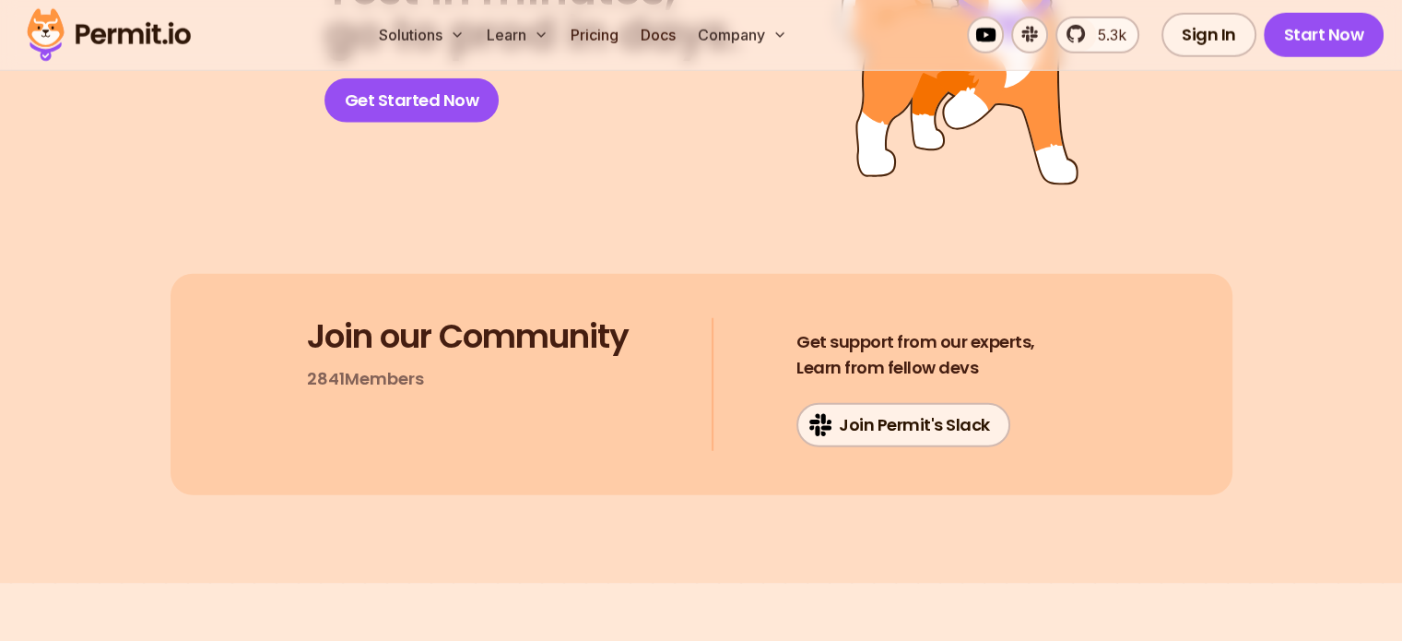
scroll to position [11889, 0]
drag, startPoint x: 299, startPoint y: 550, endPoint x: 326, endPoint y: 591, distance: 49.1
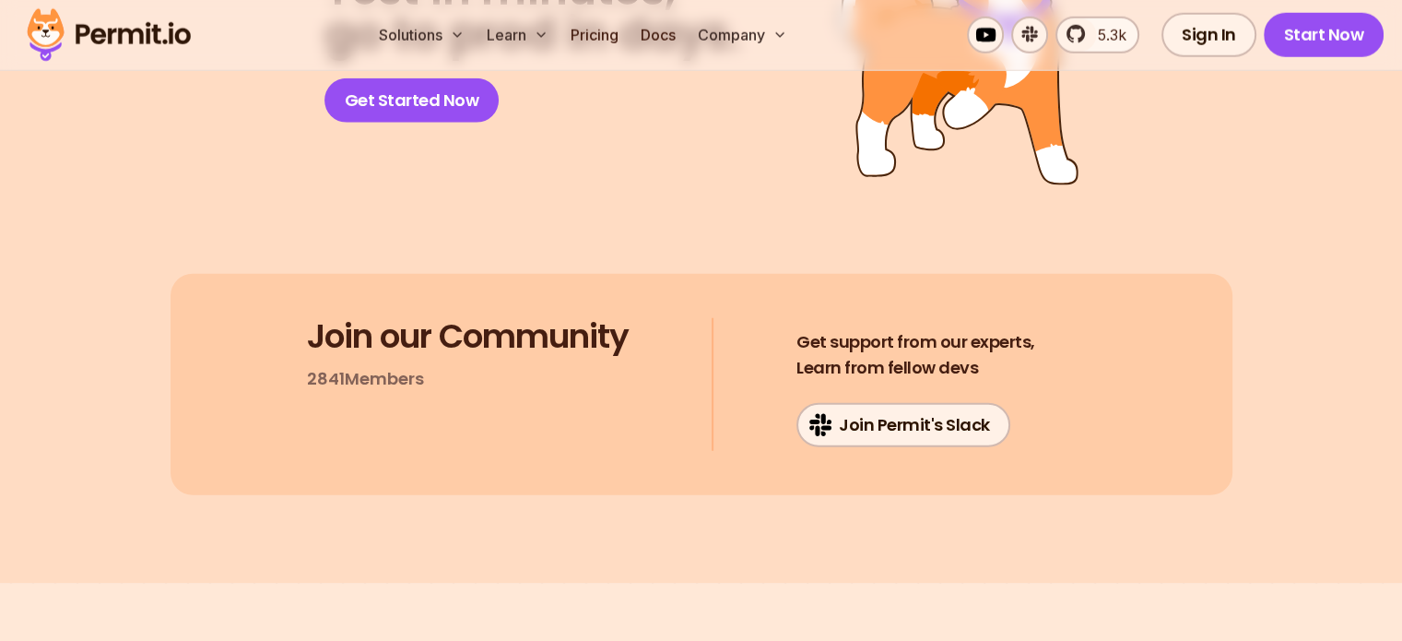
scroll to position [12023, 0]
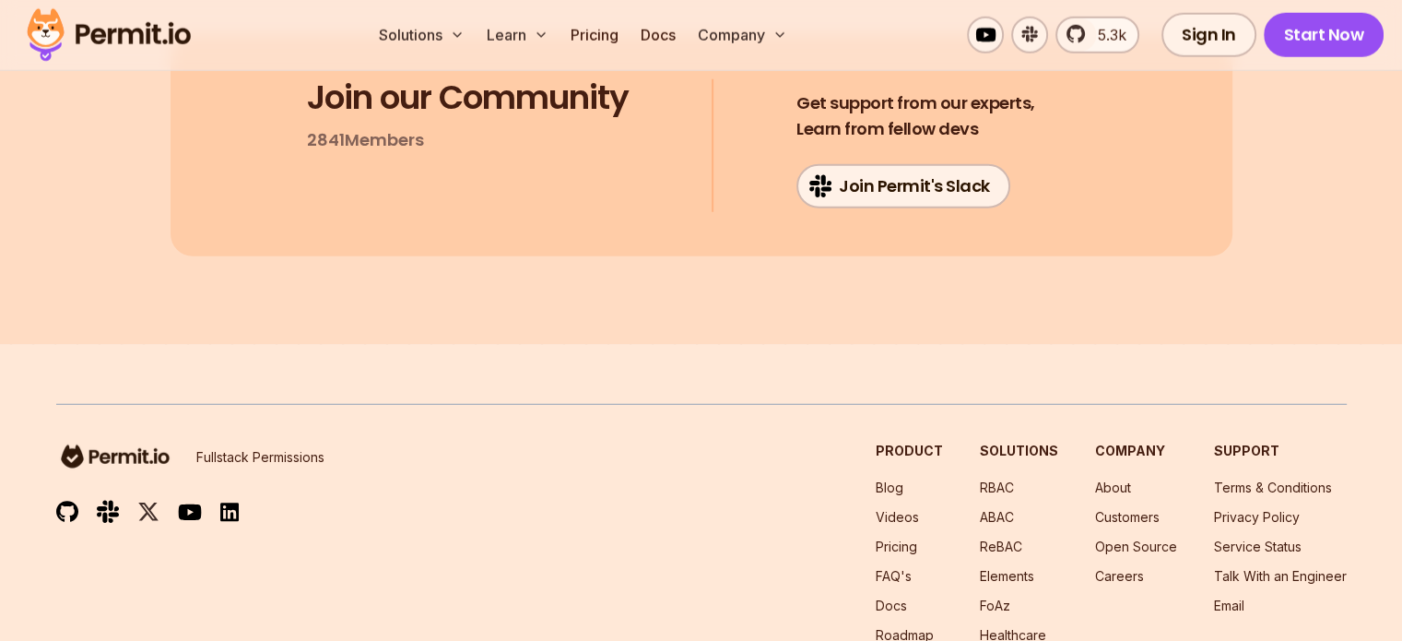
scroll to position [12139, 0]
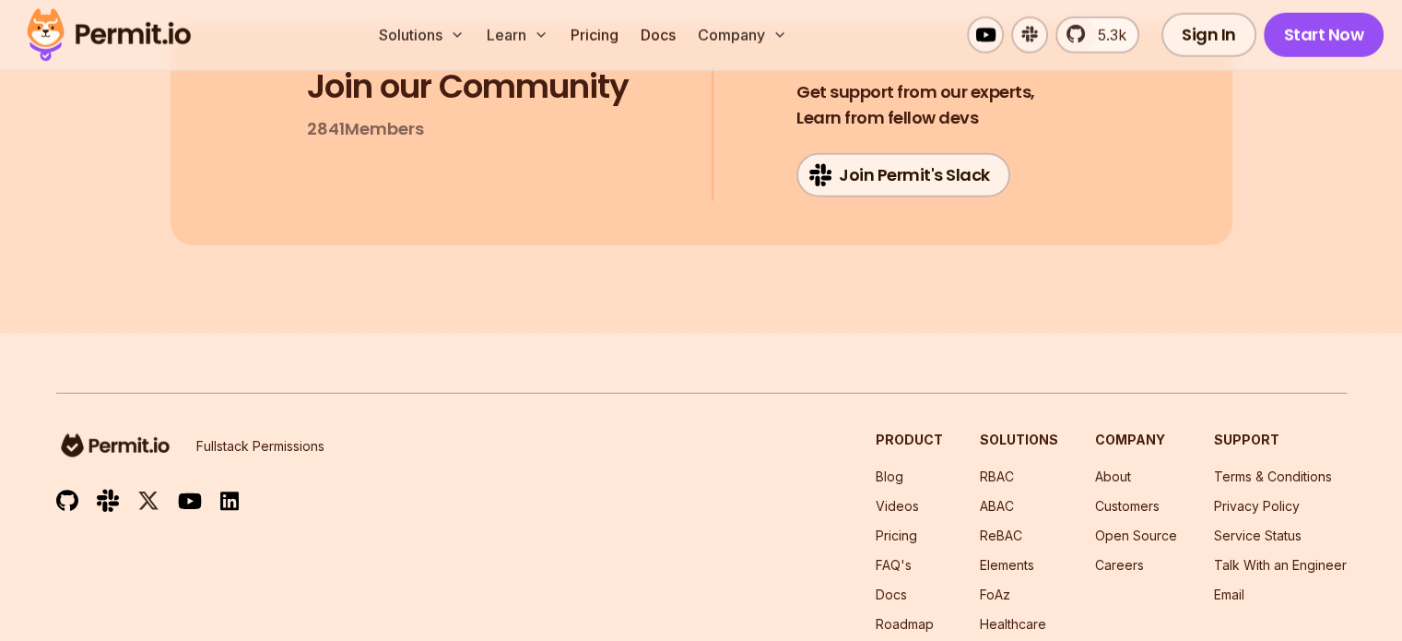
click at [683, 29] on link "Docs" at bounding box center [658, 35] width 50 height 37
